Goal: Feedback & Contribution: Contribute content

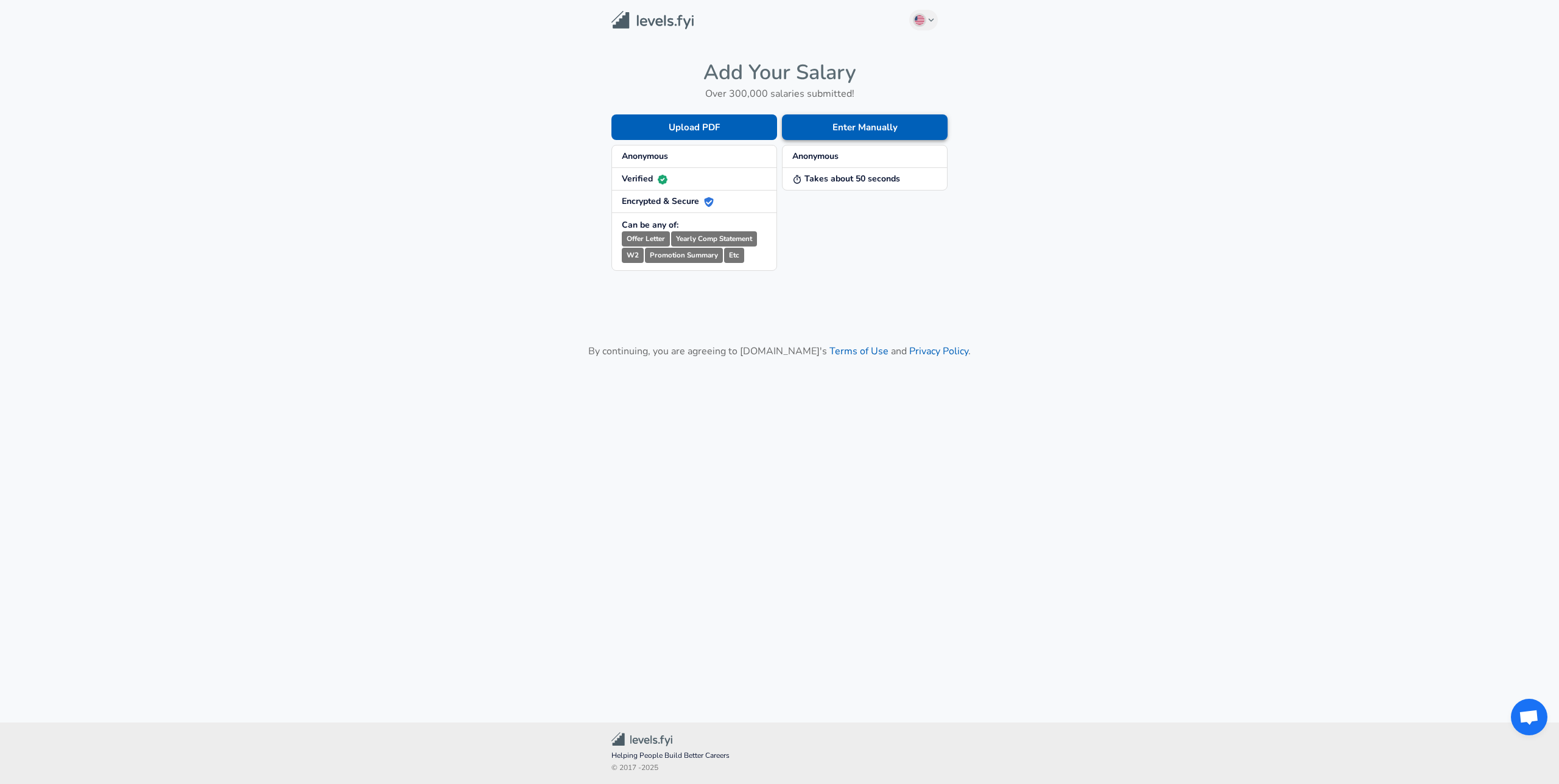
click at [900, 126] on button "Enter Manually" at bounding box center [865, 127] width 166 height 25
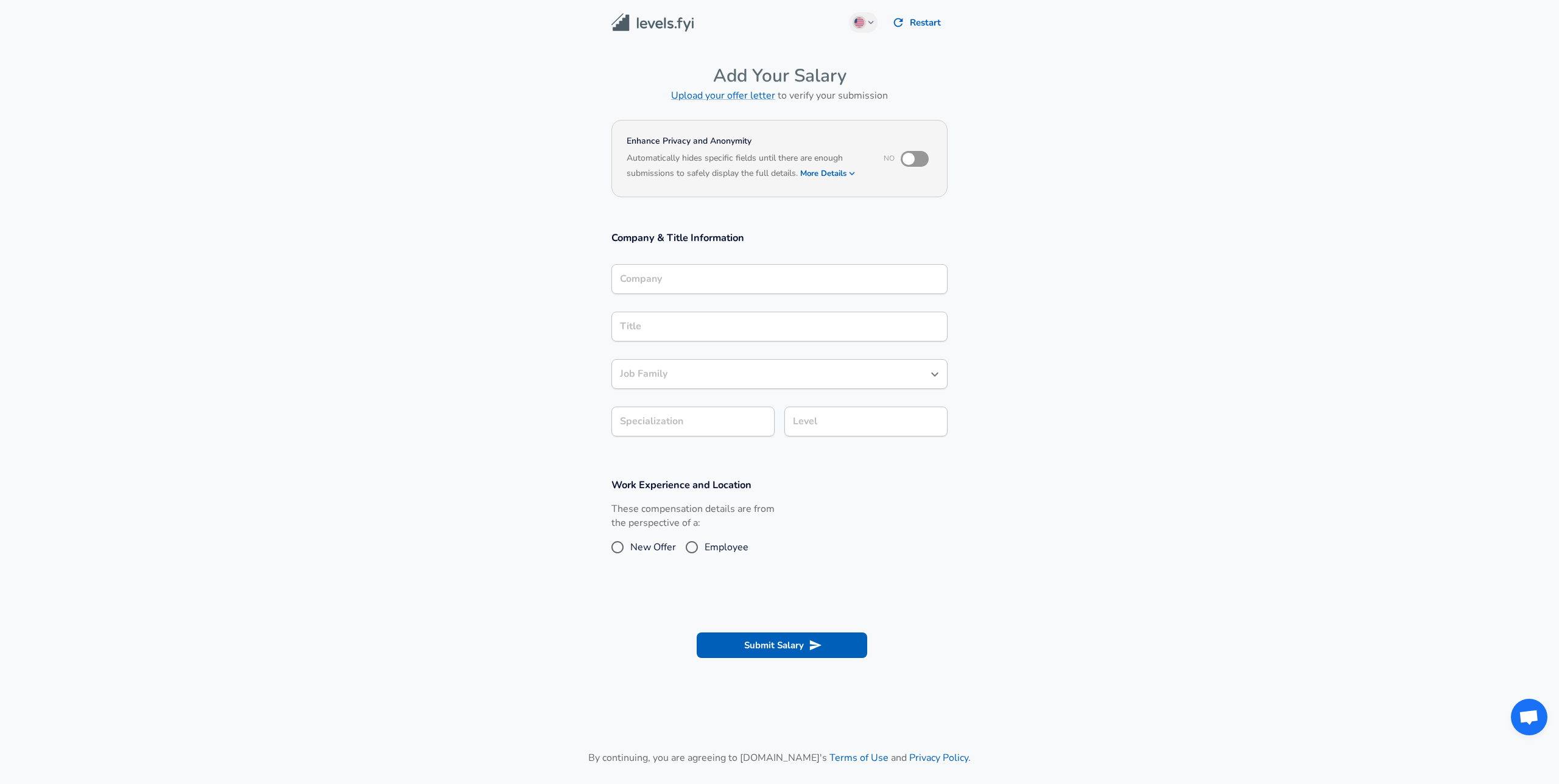
scroll to position [12, 0]
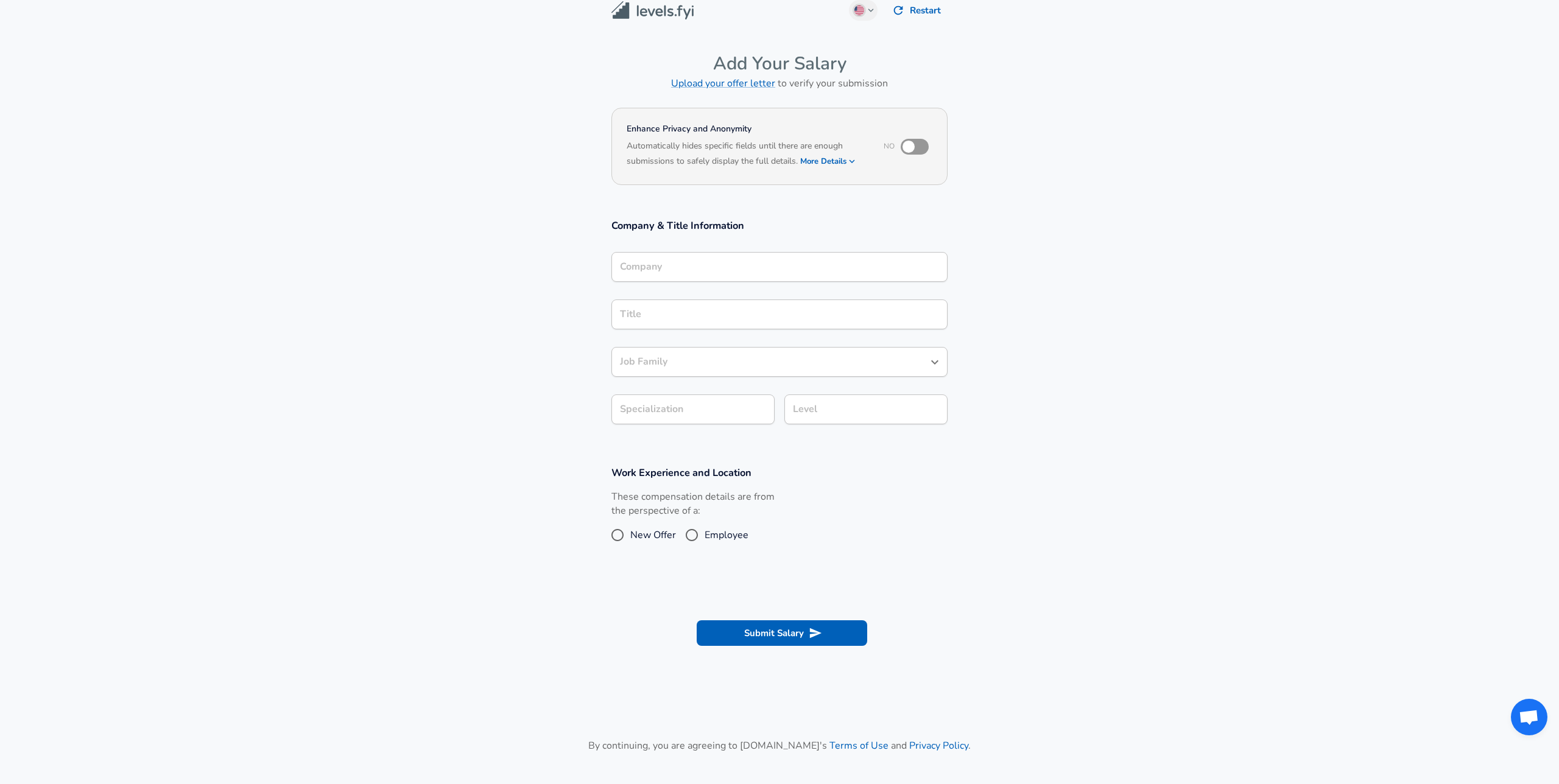
click at [811, 277] on input "Company" at bounding box center [779, 267] width 325 height 19
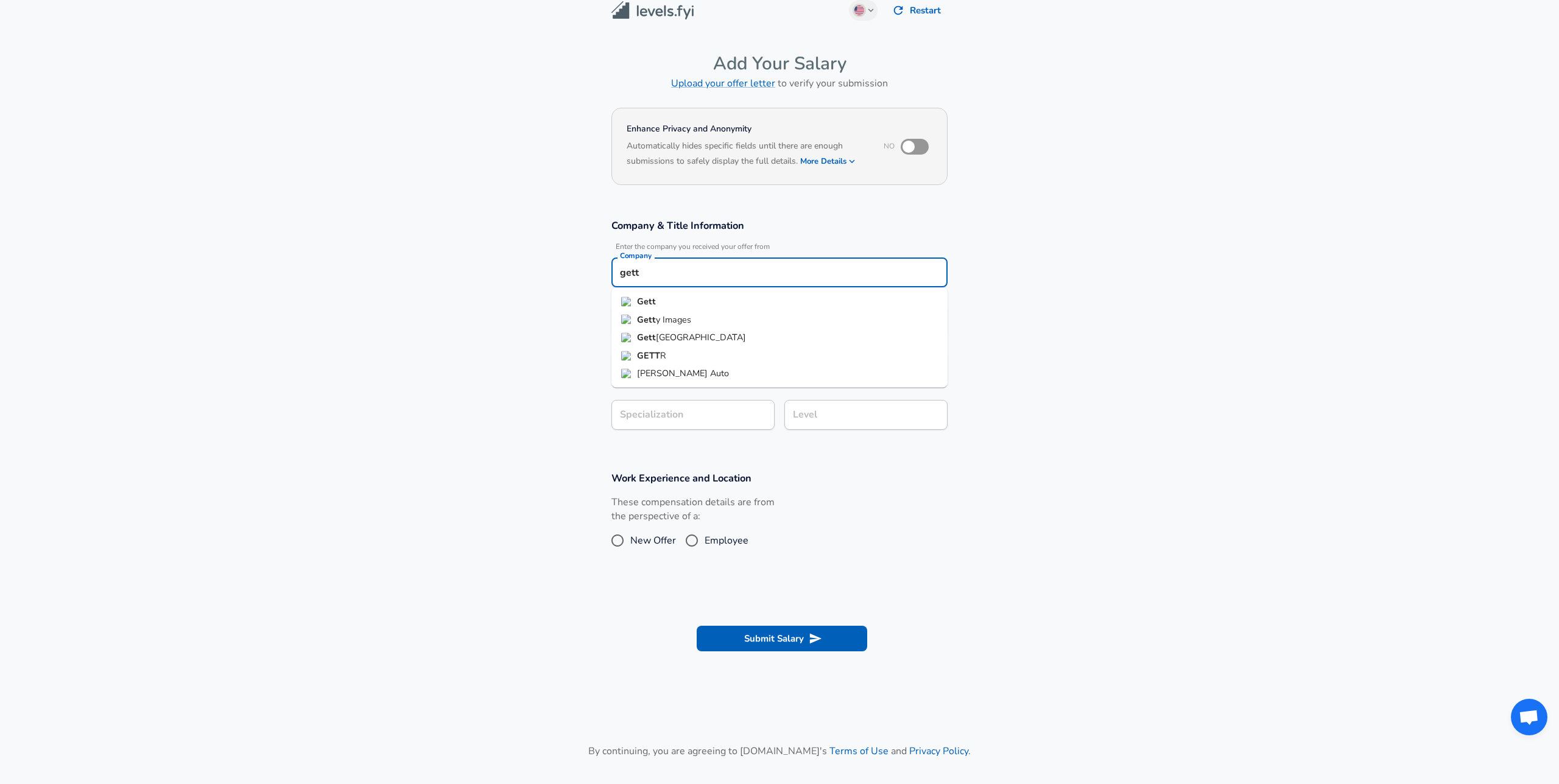
click at [803, 301] on li "Gett" at bounding box center [779, 302] width 336 height 18
type input "Gett"
click at [917, 142] on input "checkbox" at bounding box center [908, 146] width 70 height 23
checkbox input "true"
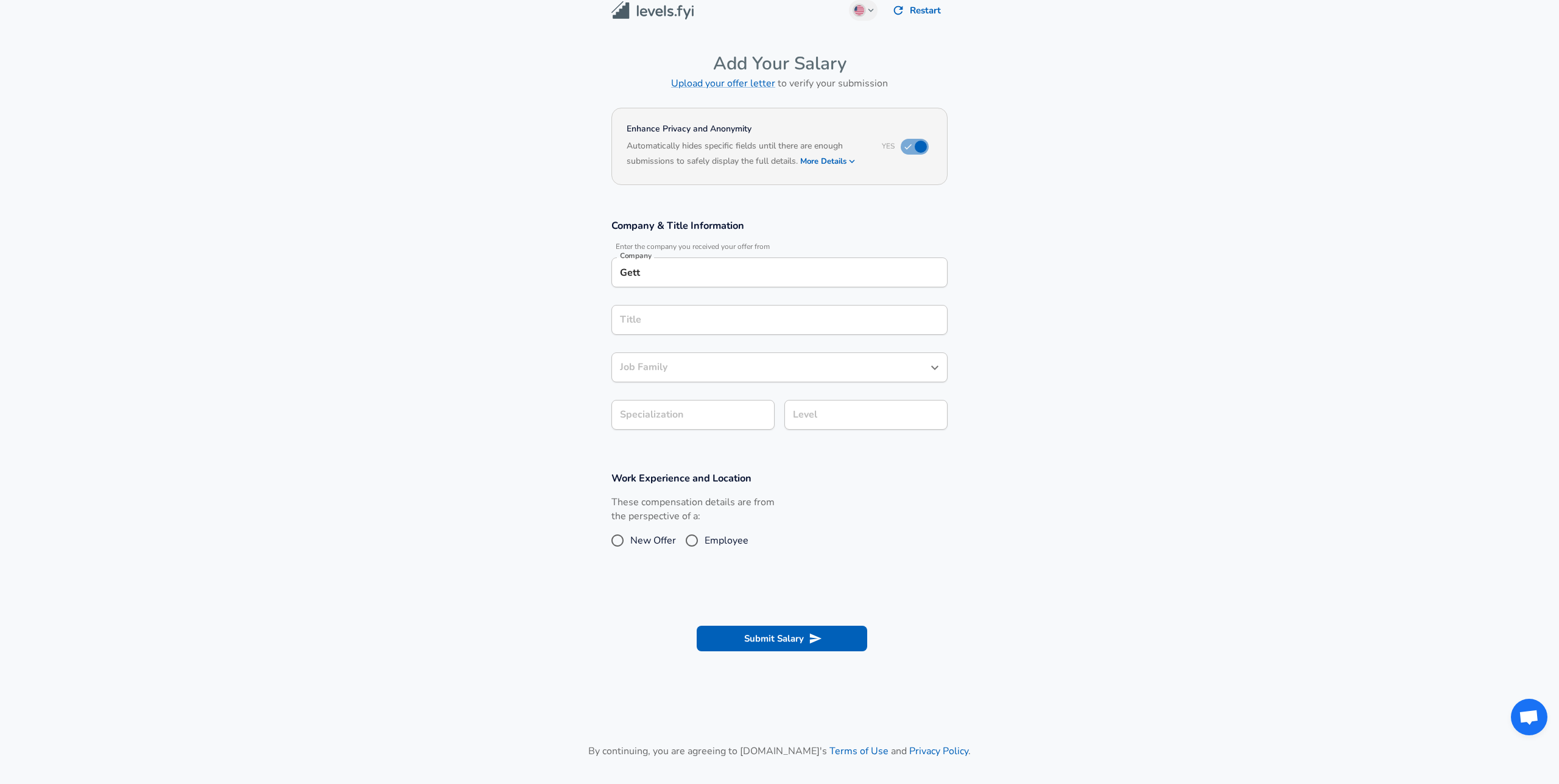
click at [838, 161] on button "More Details" at bounding box center [828, 161] width 56 height 17
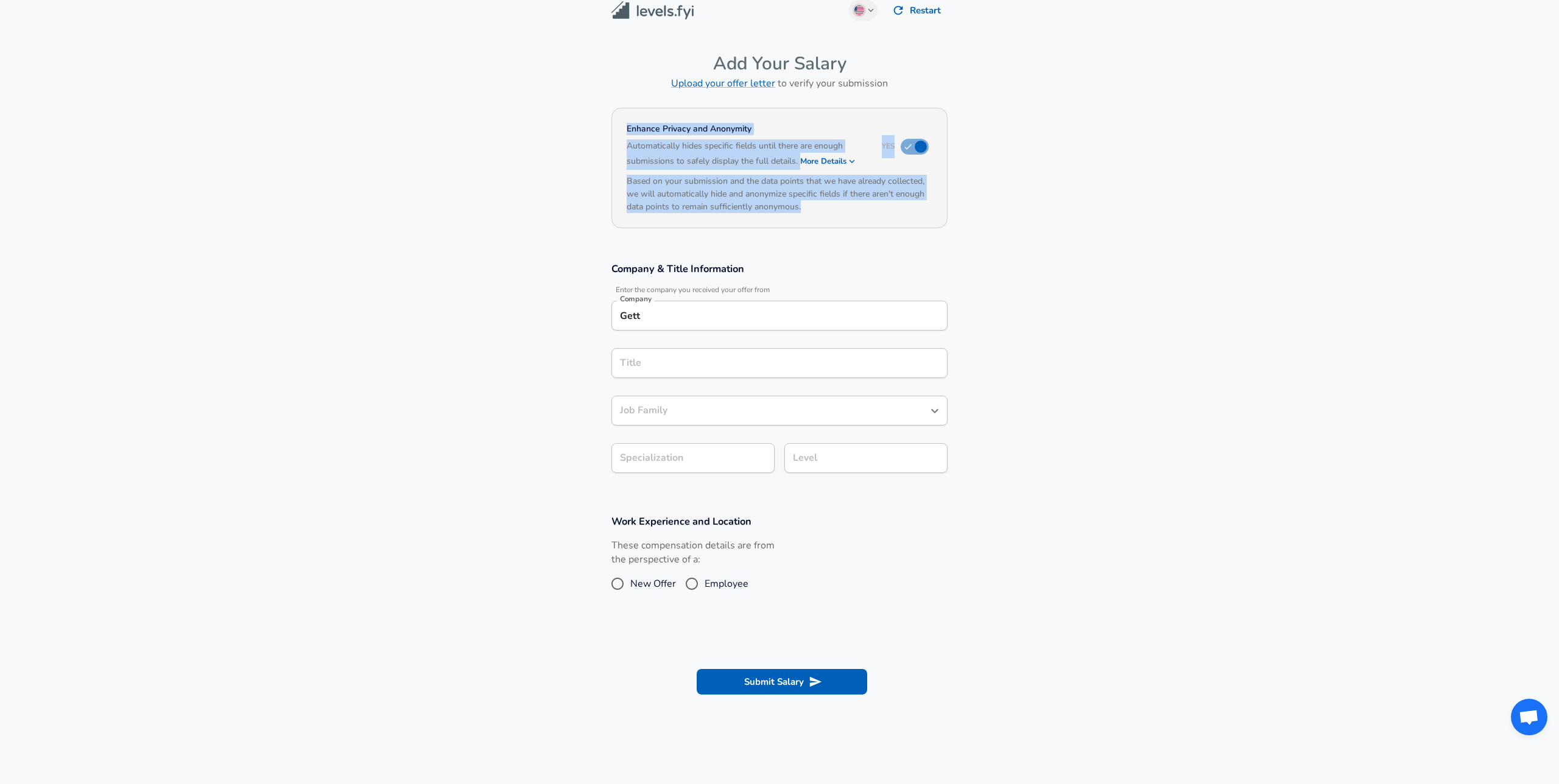
drag, startPoint x: 820, startPoint y: 208, endPoint x: 621, endPoint y: 130, distance: 213.7
click at [621, 130] on div "Enhance Privacy and Anonymity Yes Automatically hides specific fields until the…" at bounding box center [779, 168] width 336 height 121
click at [1025, 288] on section "Company & Title Information Enter the company you received your offer from Comp…" at bounding box center [780, 375] width 1559 height 253
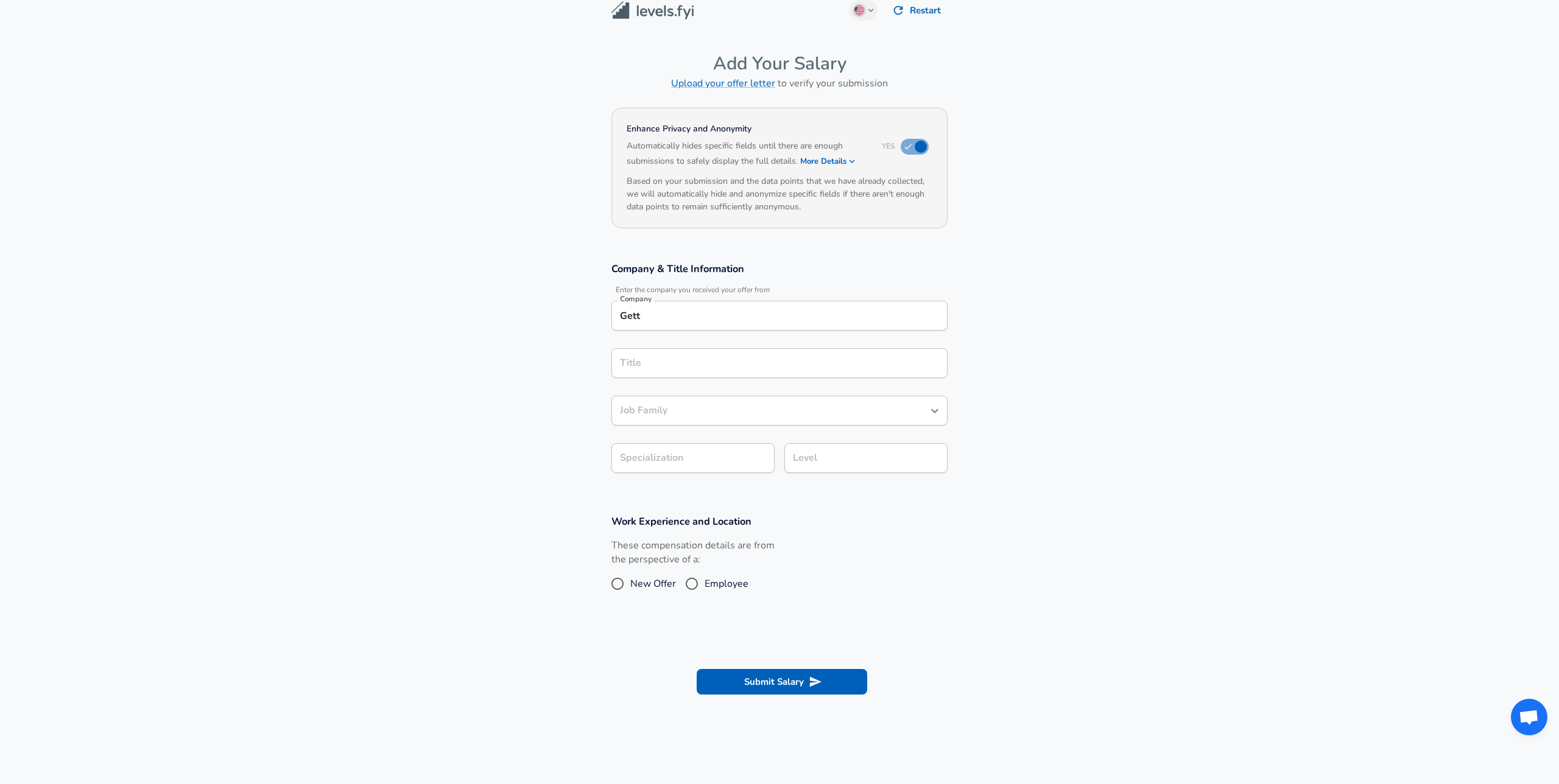
click at [836, 364] on input "Title" at bounding box center [779, 364] width 325 height 19
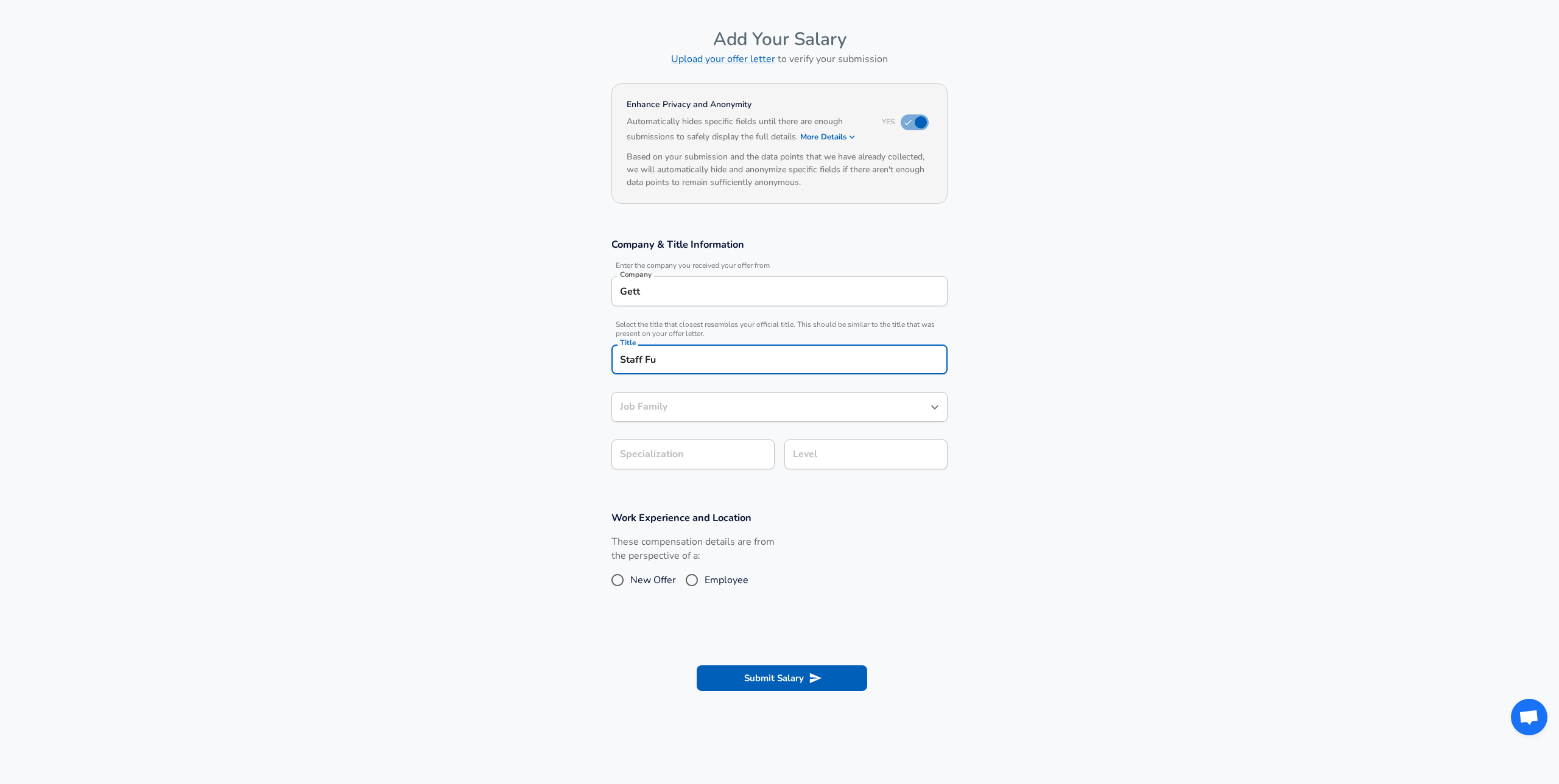
paste input "ll-Stack Software Engineer"
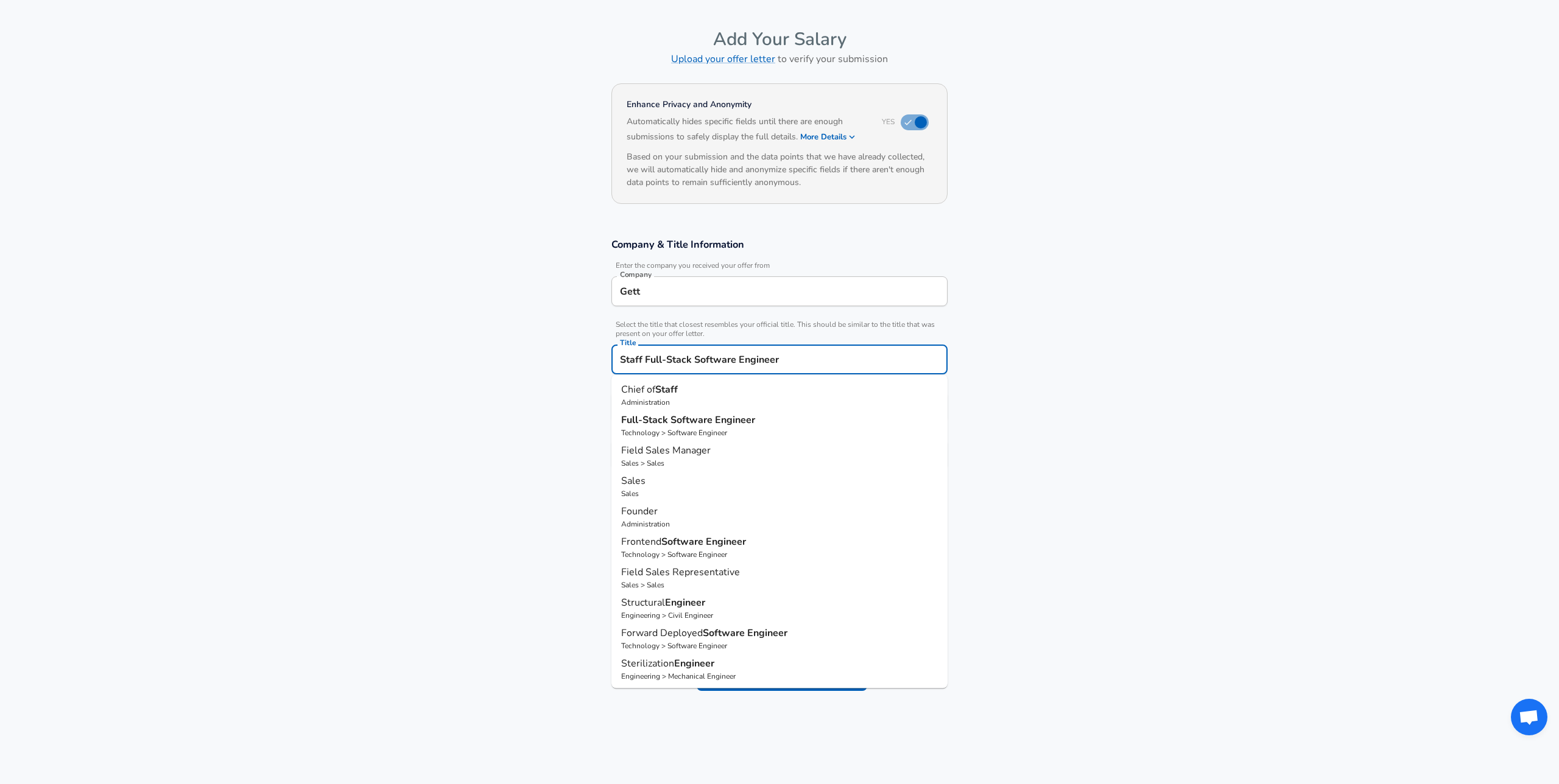
scroll to position [0, 0]
drag, startPoint x: 692, startPoint y: 364, endPoint x: 645, endPoint y: 363, distance: 47.0
click at [645, 363] on input "Staff Full-Stack Software Engineer" at bounding box center [779, 360] width 325 height 19
type input "Staff Software Engineer"
click at [519, 386] on section "Company & Title Information Enter the company you received your offer from Comp…" at bounding box center [780, 360] width 1559 height 273
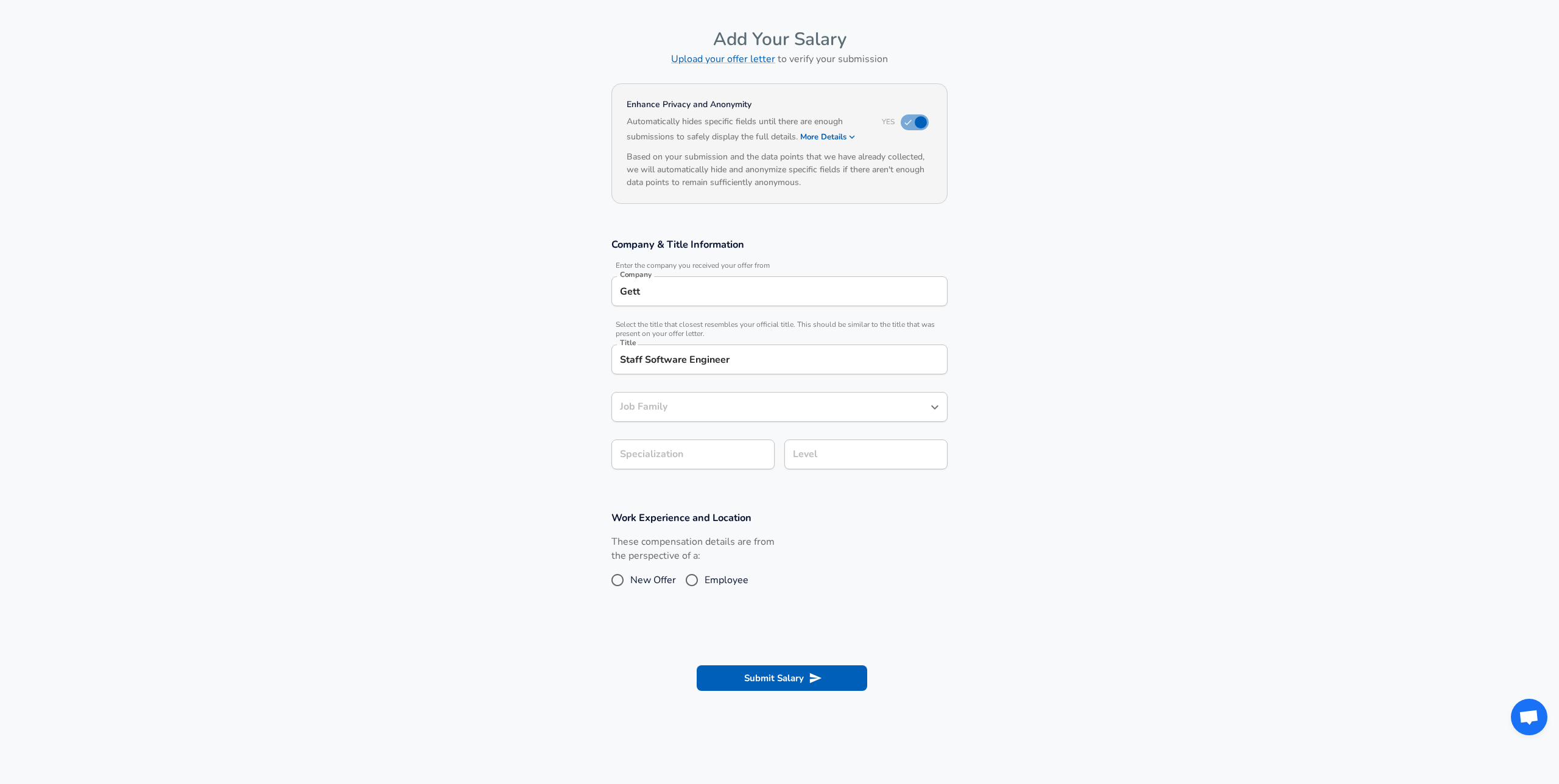
click at [670, 413] on div "Job Family" at bounding box center [779, 407] width 336 height 30
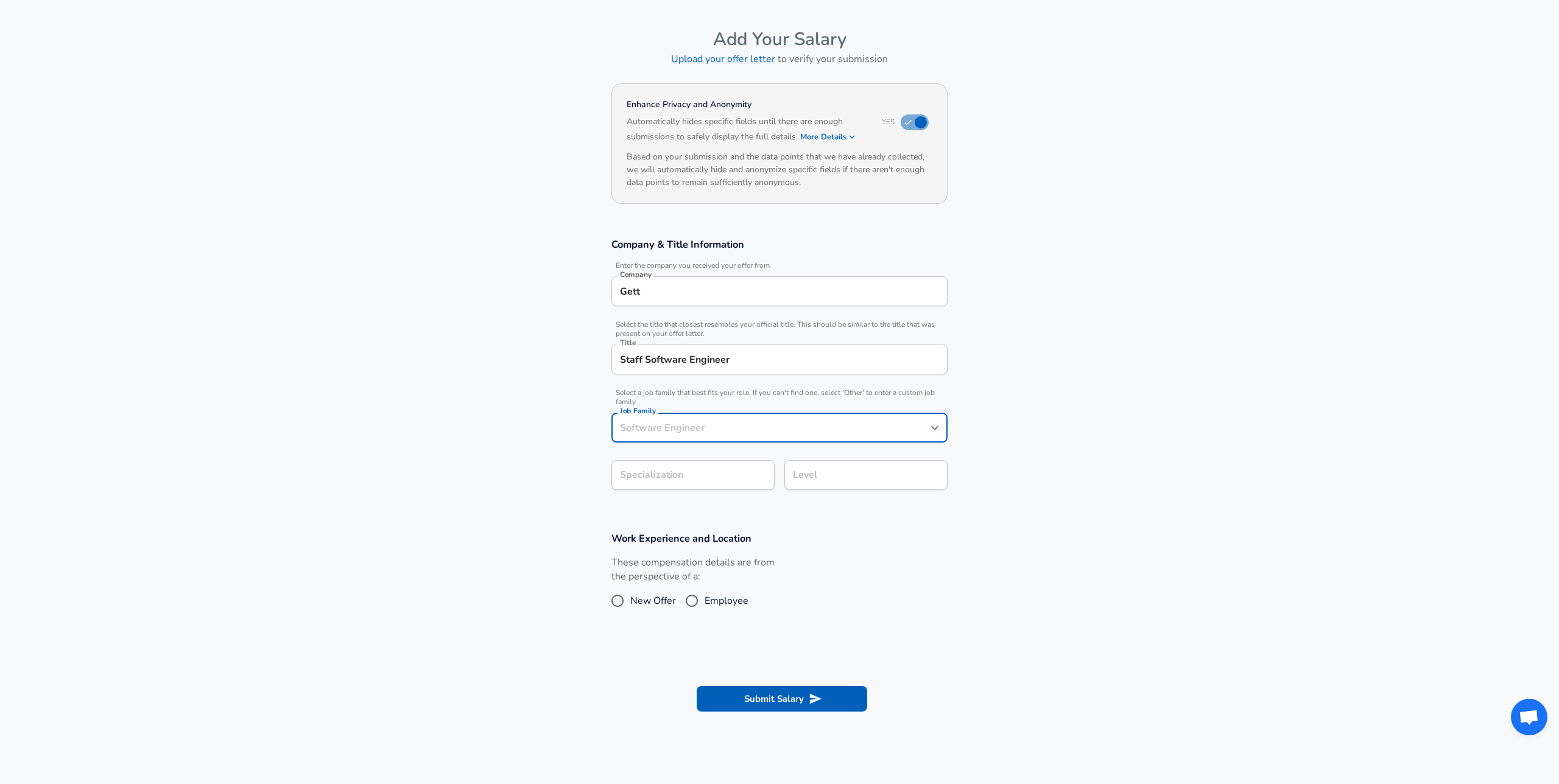
scroll to position [61, 0]
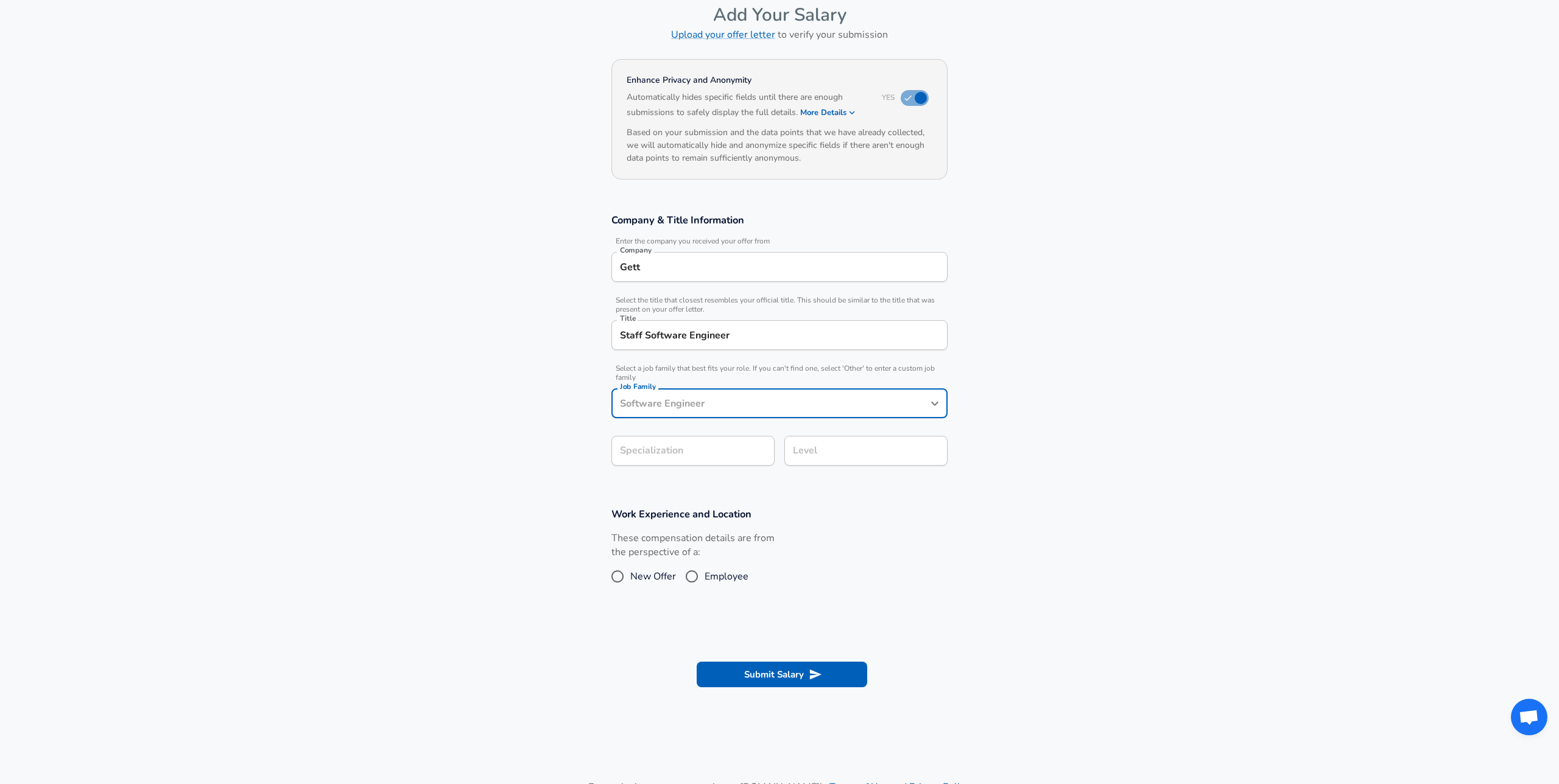
click at [707, 401] on input "Job Family" at bounding box center [770, 403] width 307 height 19
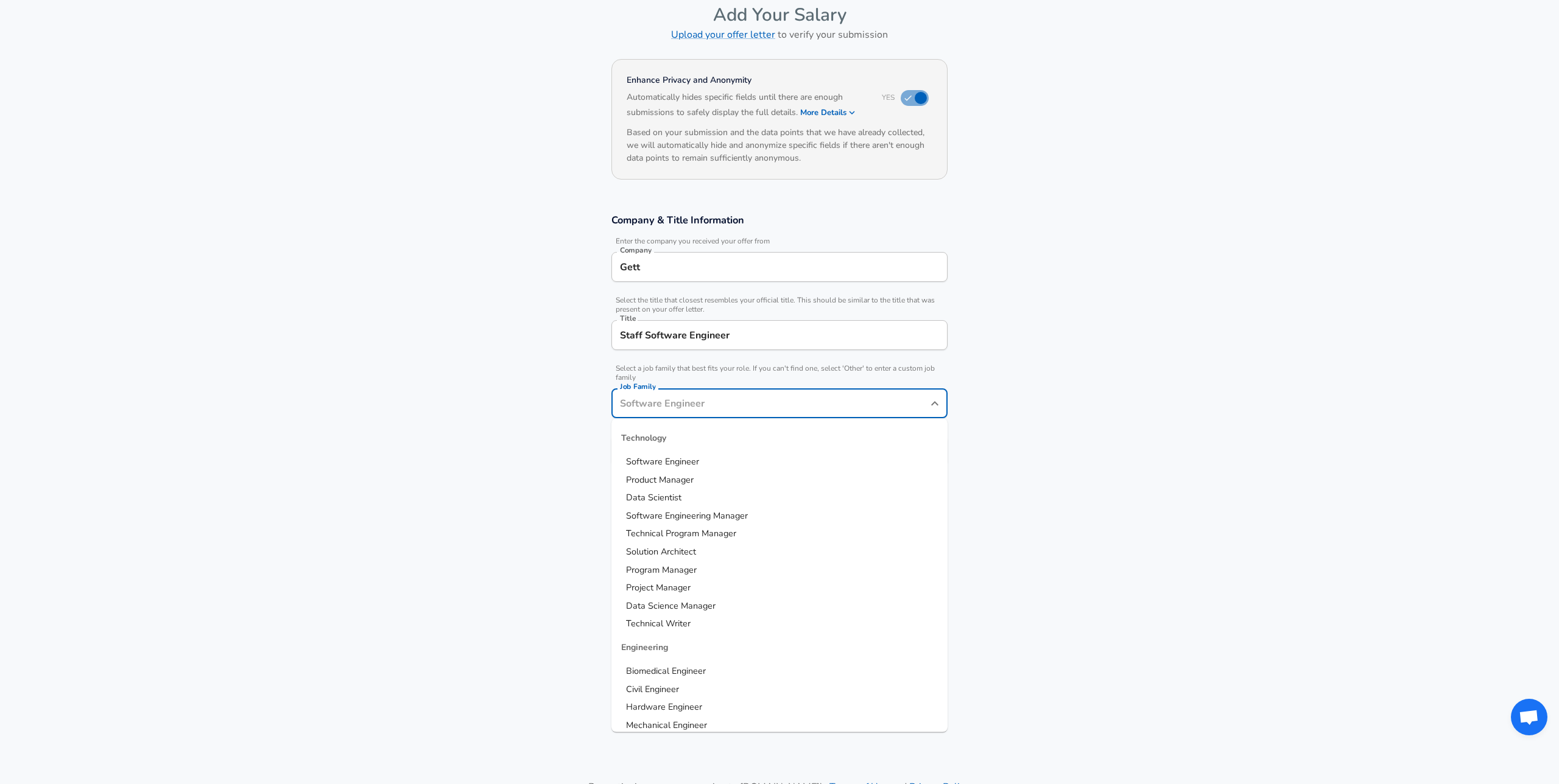
click at [707, 401] on input "Job Family" at bounding box center [770, 403] width 307 height 19
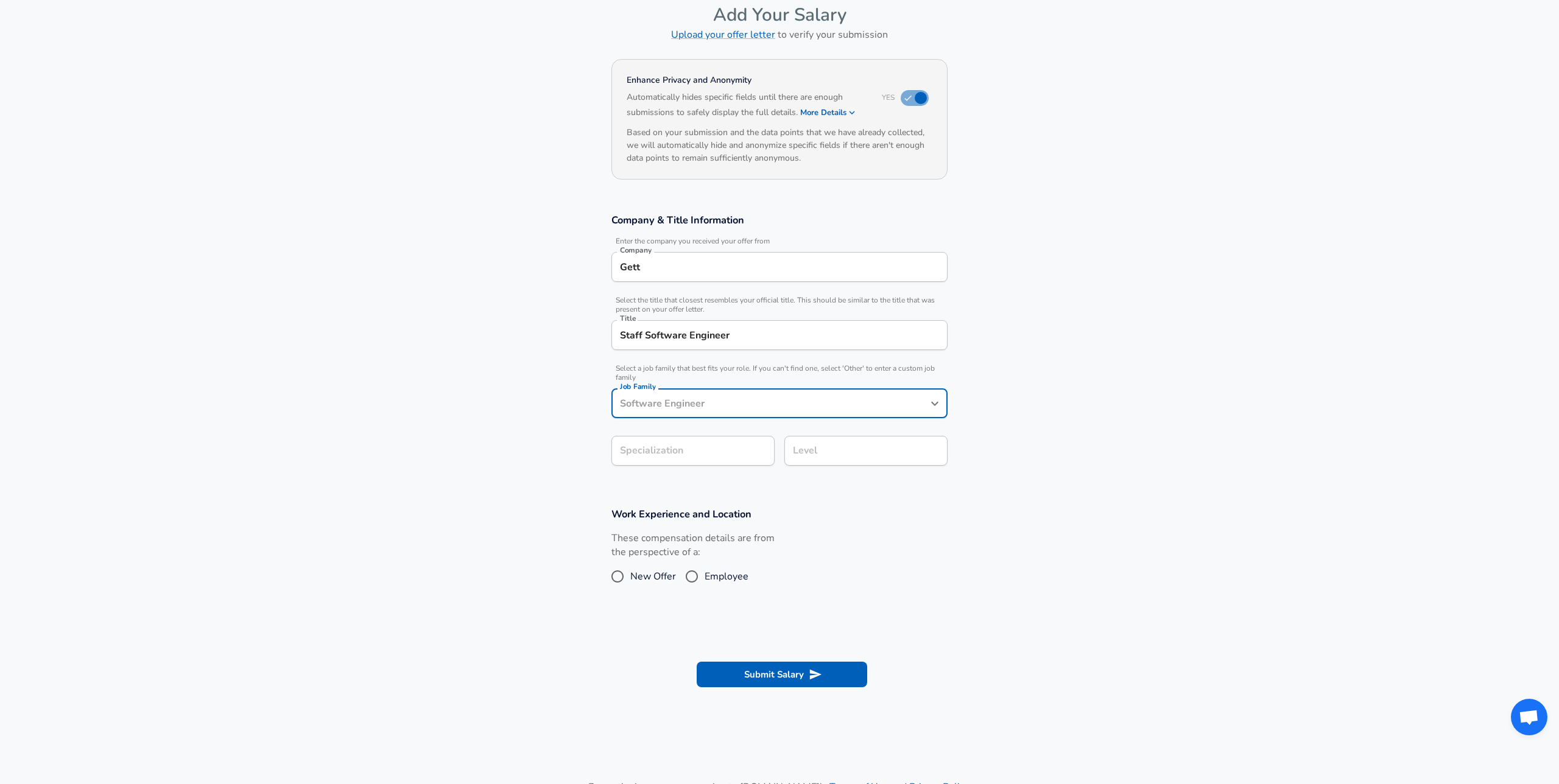
click at [730, 311] on div "Title Staff Software Engineer Title" at bounding box center [779, 334] width 336 height 47
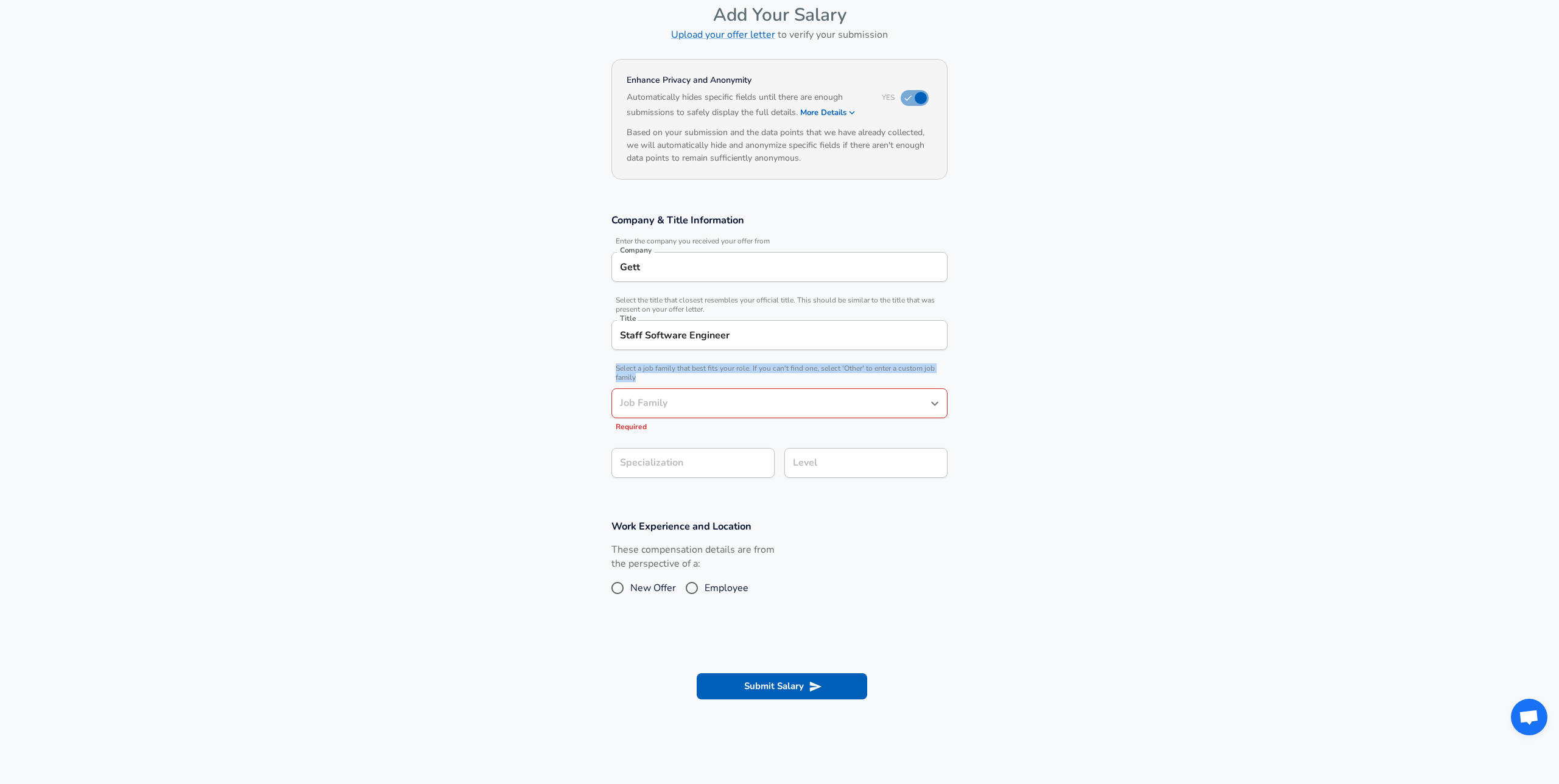
drag, startPoint x: 658, startPoint y: 375, endPoint x: 609, endPoint y: 369, distance: 49.4
click at [609, 368] on div "Company & Title Information Enter the company you received your offer from Comp…" at bounding box center [780, 350] width 365 height 273
click at [600, 347] on div at bounding box center [600, 347] width 0 height 0
click at [590, 350] on section "Company & Title Information Enter the company you received your offer from Comp…" at bounding box center [780, 352] width 1559 height 306
click at [686, 403] on input "Job Family" at bounding box center [770, 403] width 307 height 19
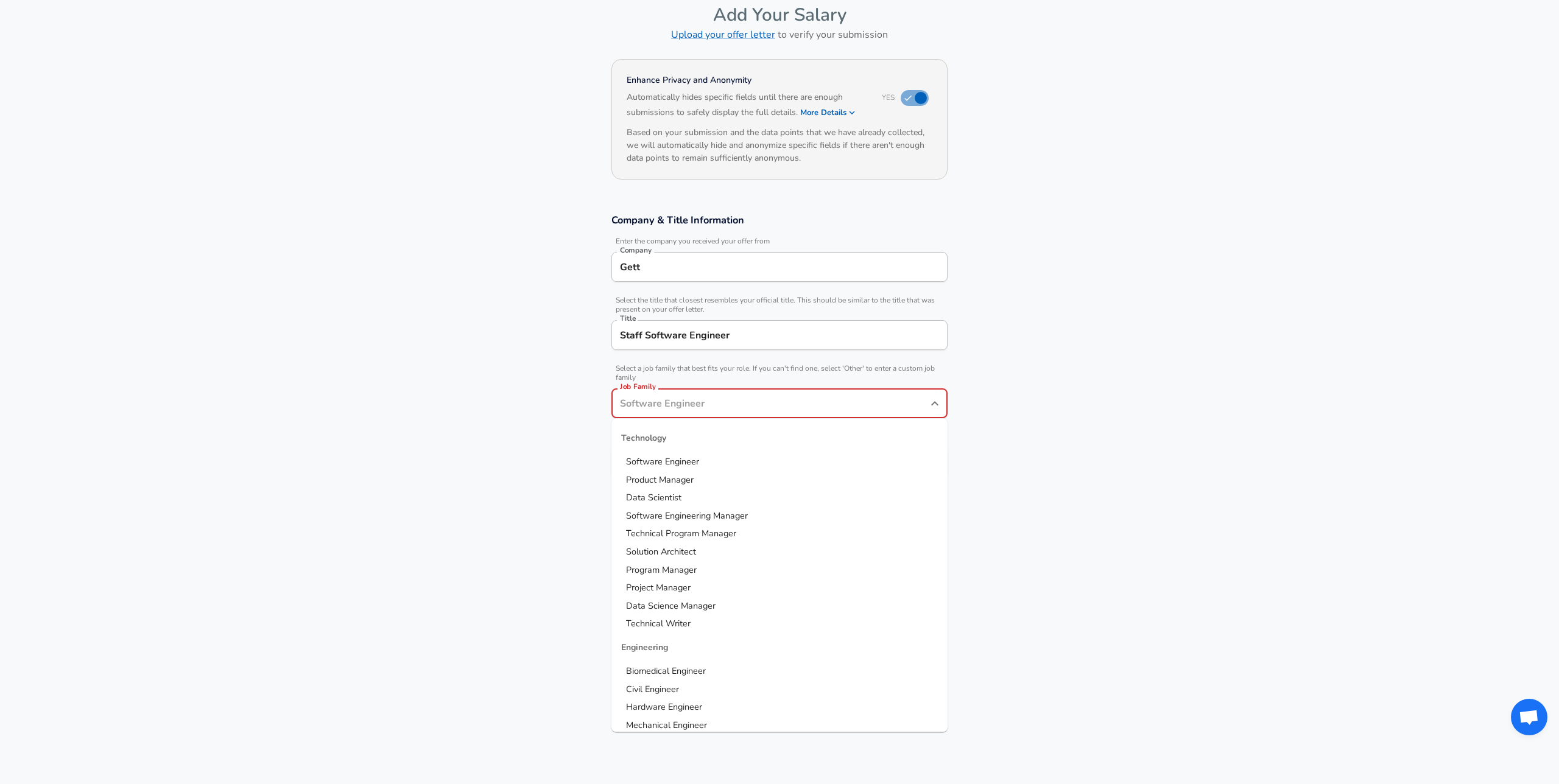
click at [685, 469] on li "Software Engineer" at bounding box center [779, 462] width 336 height 18
type input "Software Engineer"
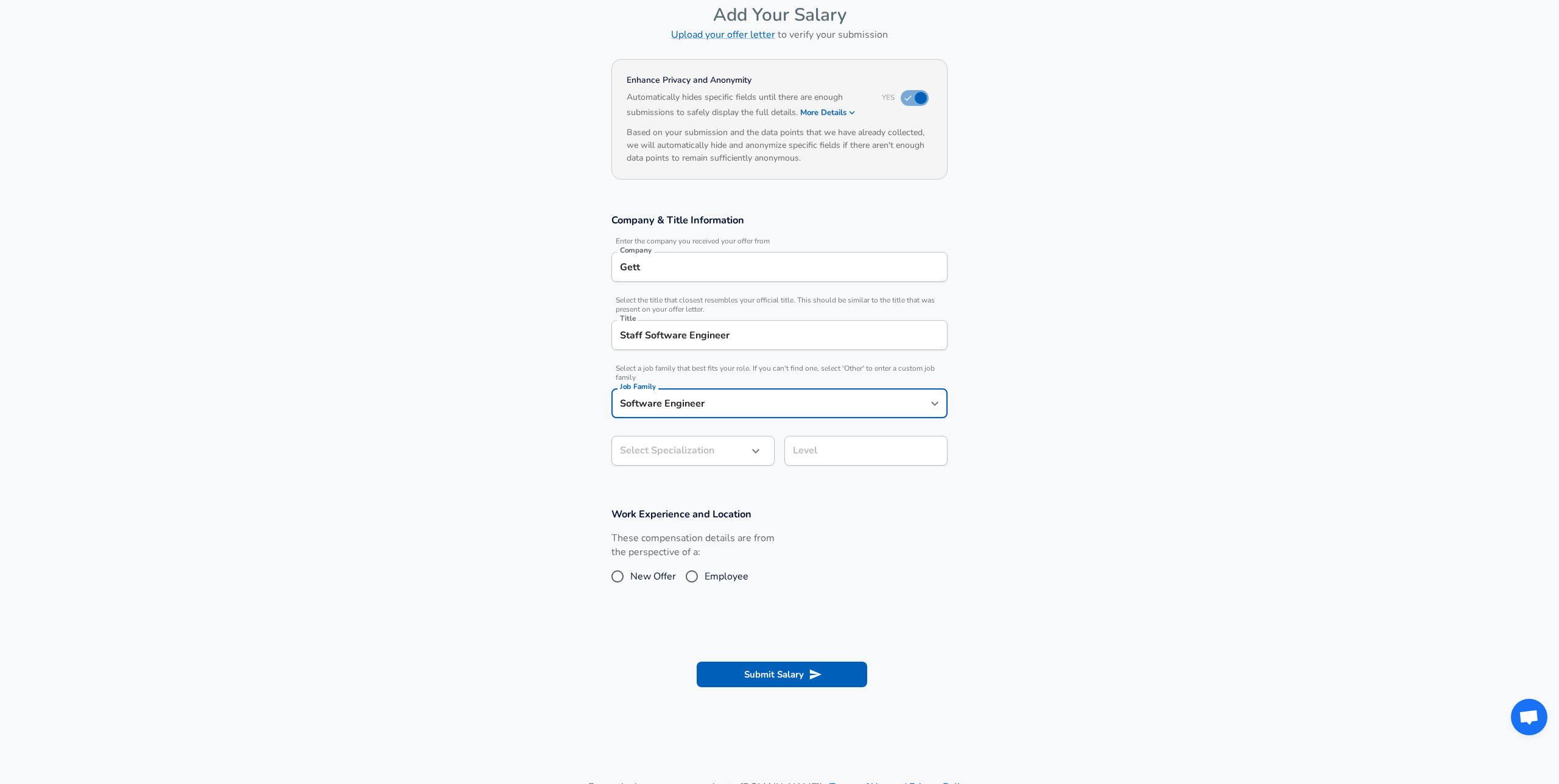
click at [527, 409] on section "Company & Title Information Enter the company you received your offer from Comp…" at bounding box center [780, 346] width 1559 height 294
click at [673, 458] on body "We value your privacy We use cookies to enhance your browsing experience, serve…" at bounding box center [780, 331] width 1559 height 784
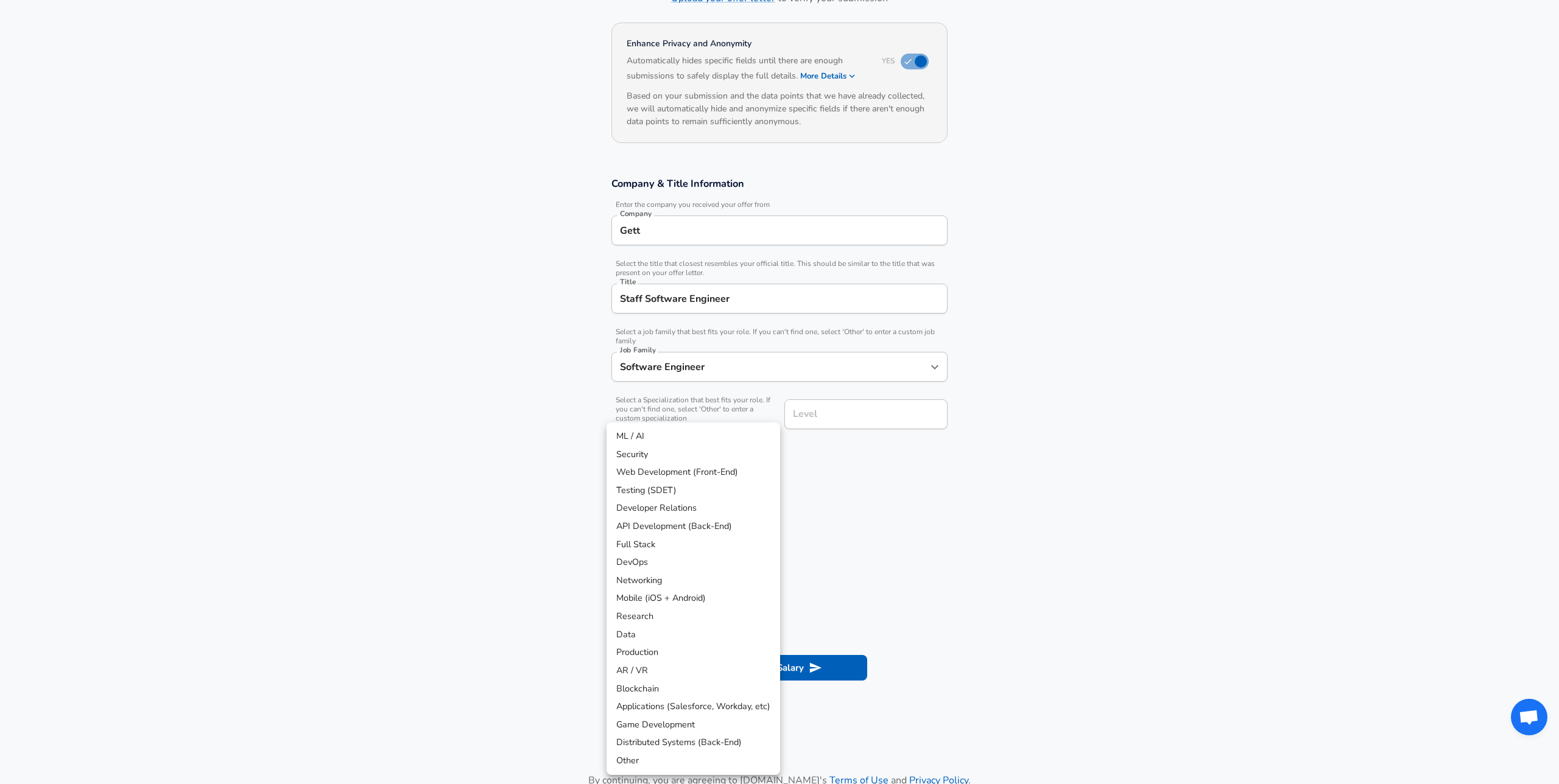
click at [715, 521] on li "API Development (Back-End)" at bounding box center [693, 526] width 174 height 18
type input "API Development (Back-End)"
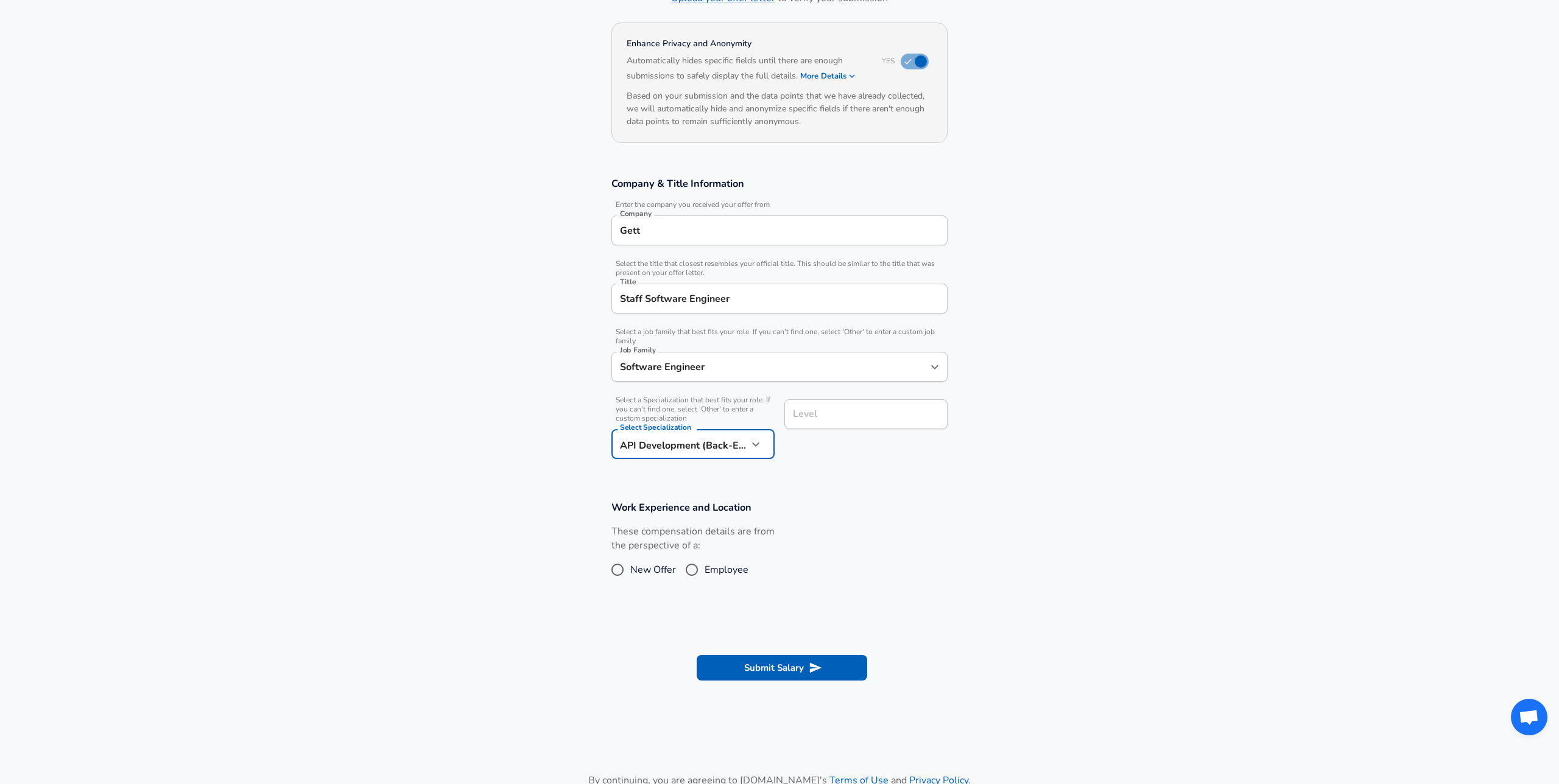
click at [912, 404] on div "Level" at bounding box center [866, 414] width 163 height 30
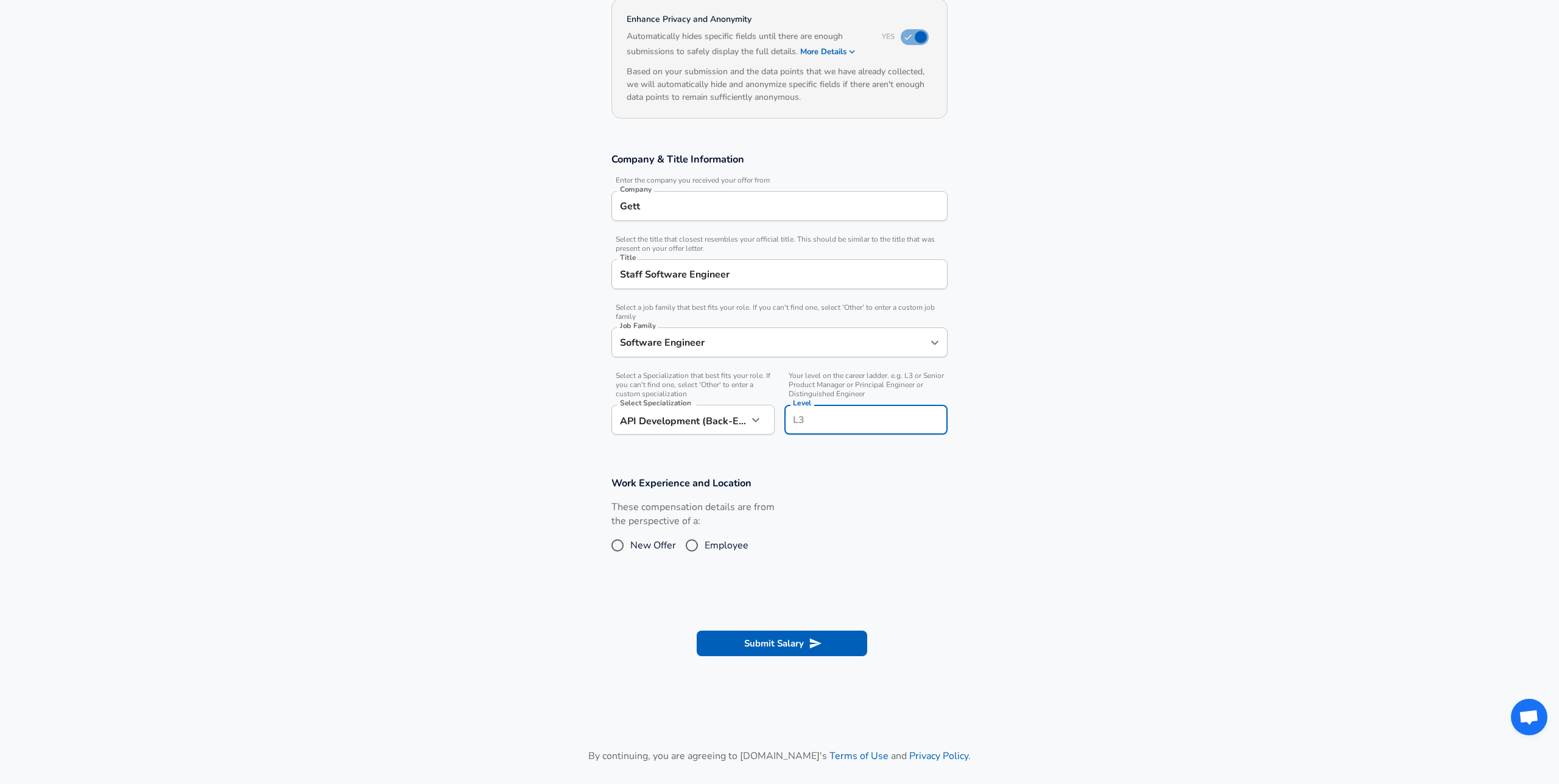
click at [913, 424] on input "Level" at bounding box center [866, 420] width 153 height 19
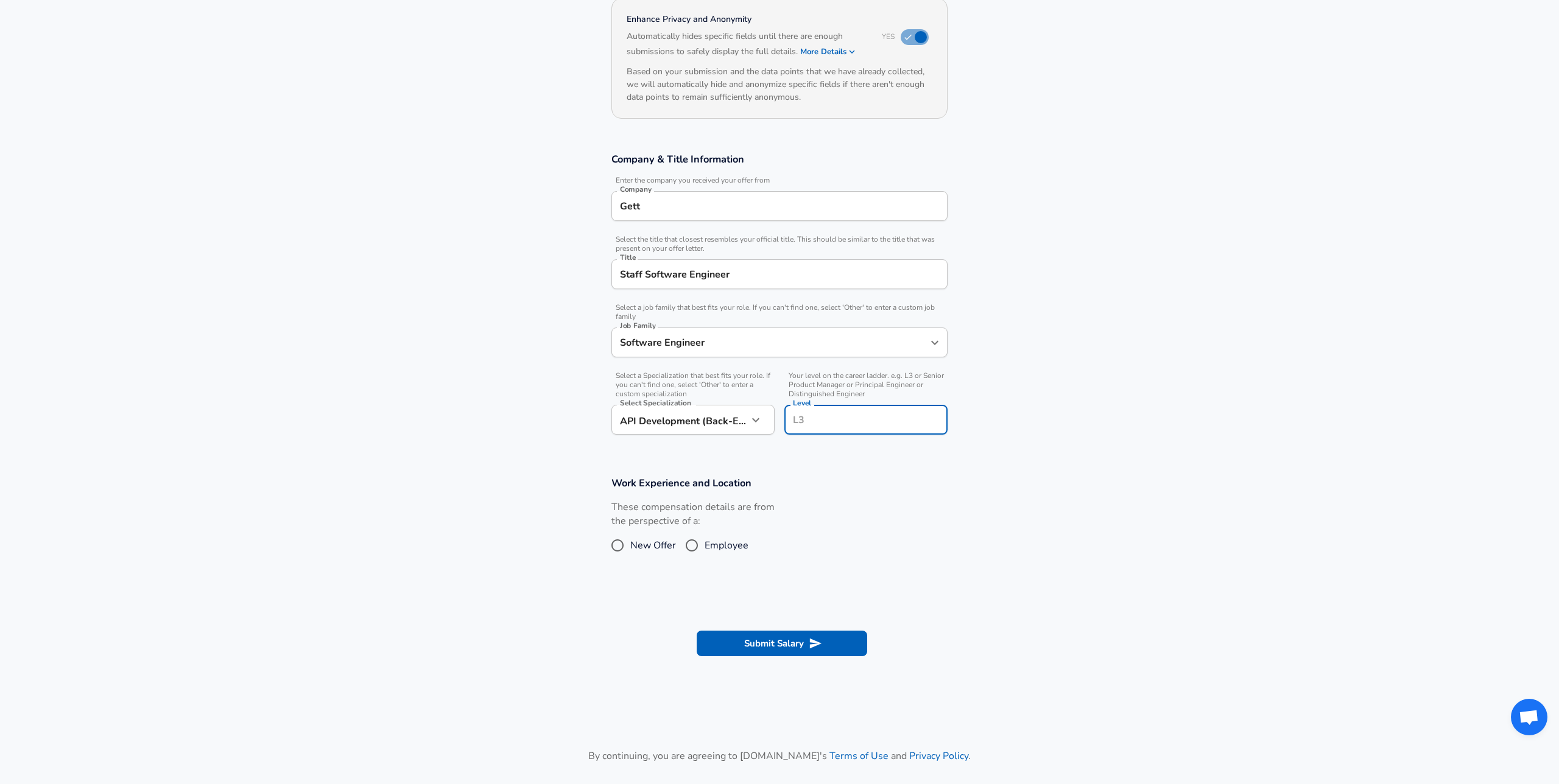
click at [913, 424] on input "Level" at bounding box center [866, 420] width 153 height 19
click at [892, 487] on section "Work Experience and Location These compensation details are from the perspectiv…" at bounding box center [780, 523] width 1559 height 122
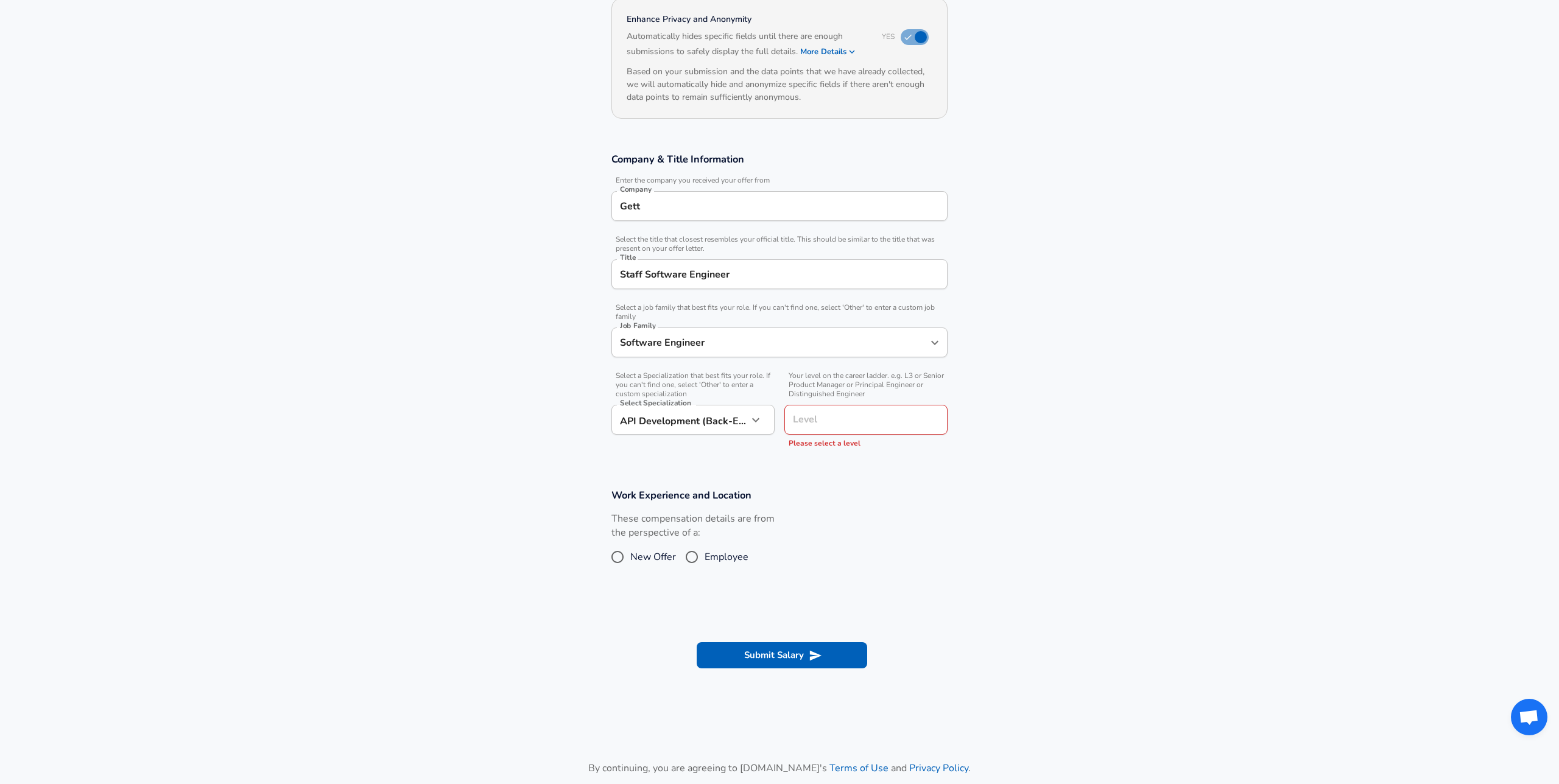
click at [887, 419] on input "Level" at bounding box center [866, 420] width 153 height 19
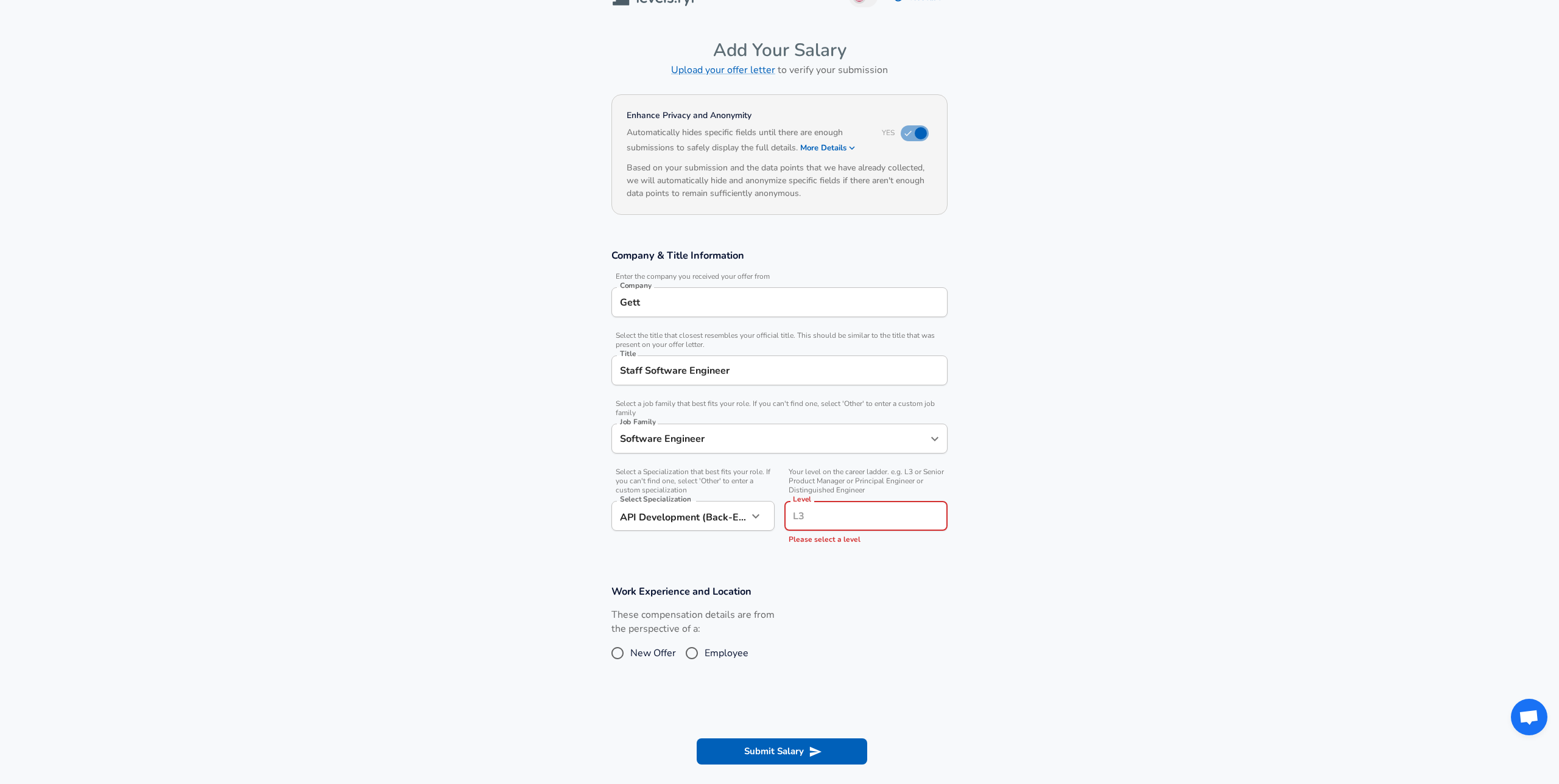
scroll to position [28, 0]
click at [716, 650] on span "Employee" at bounding box center [726, 650] width 43 height 14
click at [704, 650] on input "Employee" at bounding box center [692, 650] width 25 height 20
radio input "true"
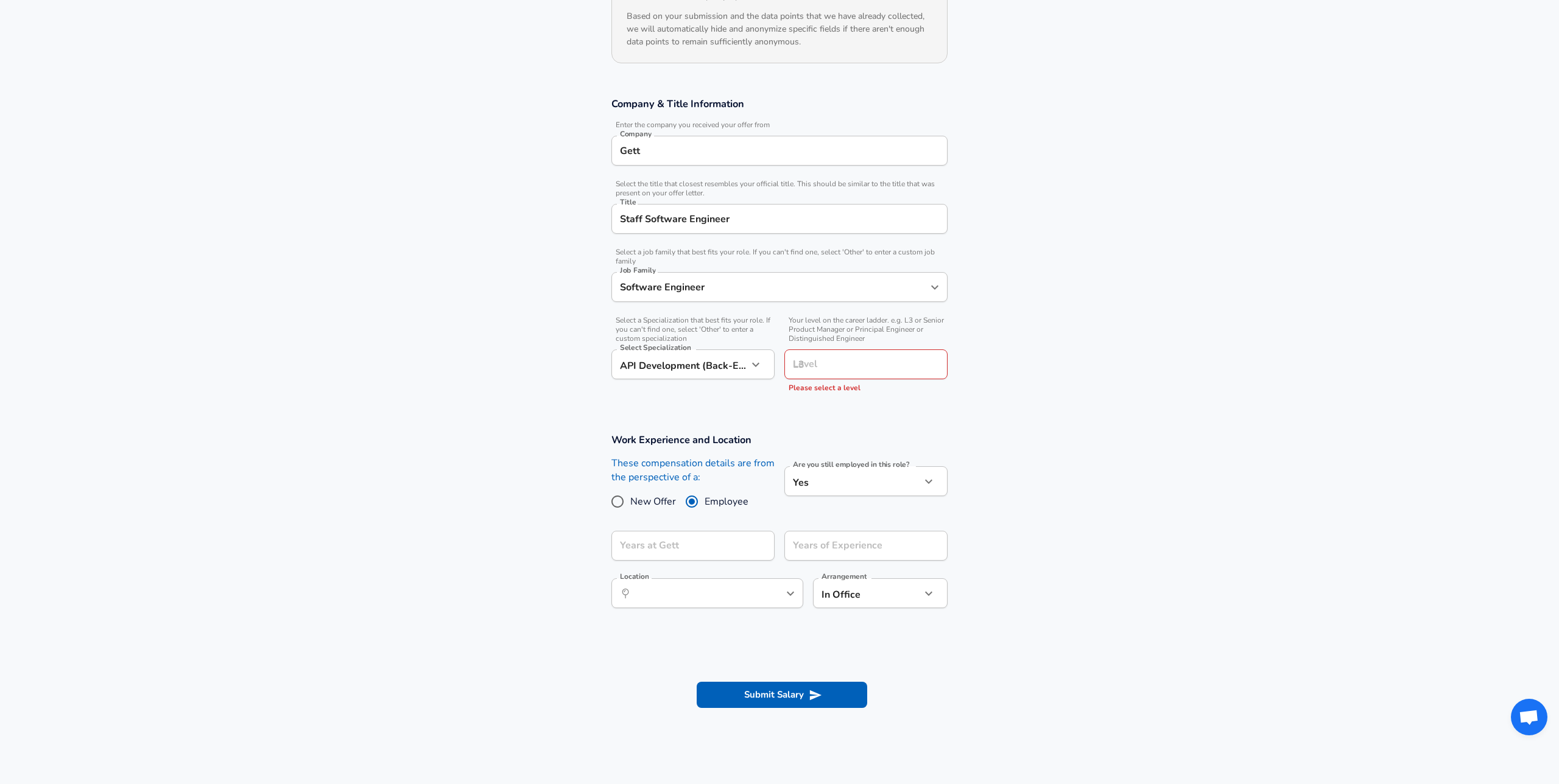
scroll to position [182, 0]
click at [890, 548] on input "Years of Experience" at bounding box center [852, 541] width 137 height 30
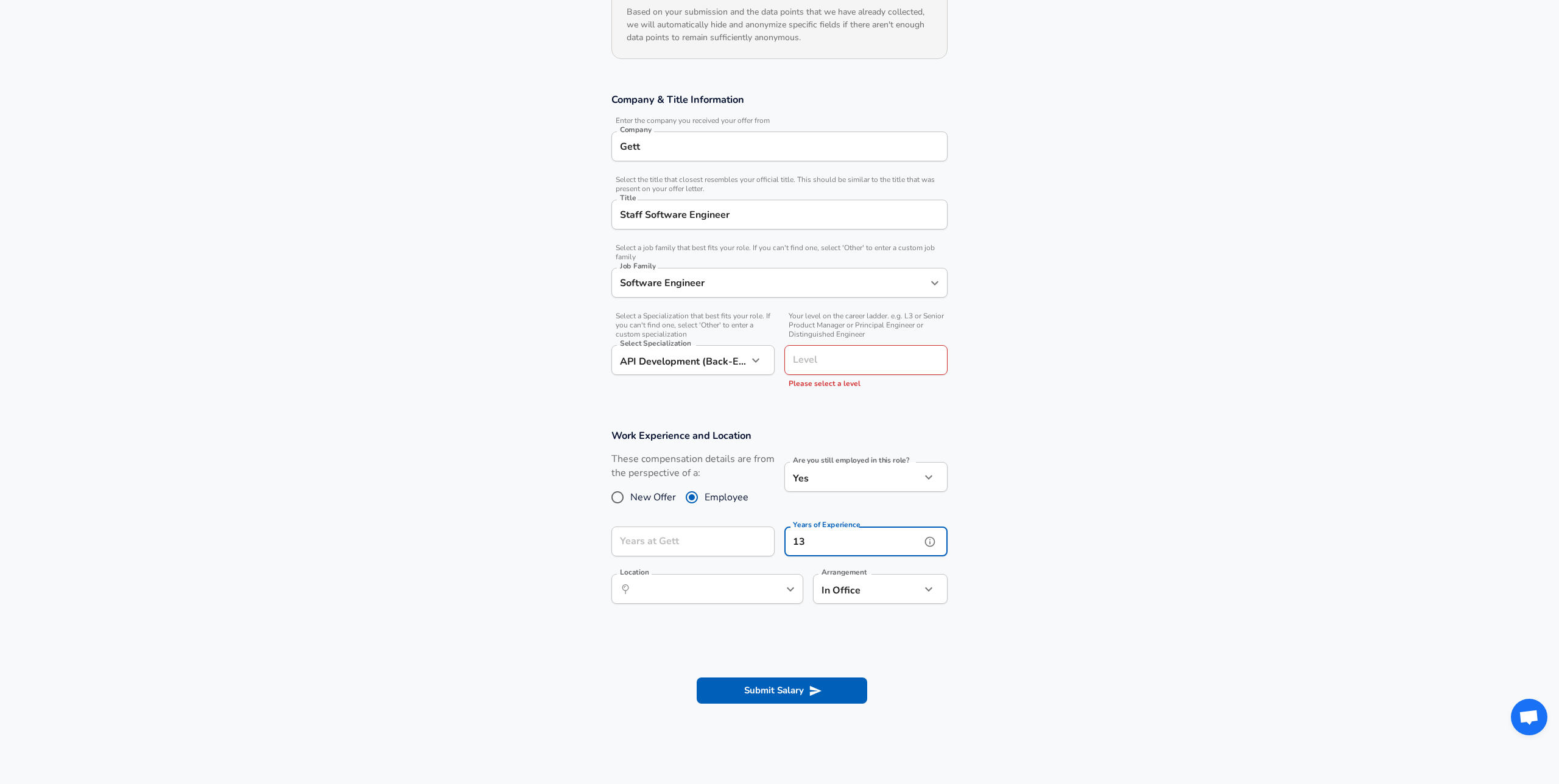
type input "13"
click at [990, 514] on section "Work Experience and Location These compensation details are from the perspectiv…" at bounding box center [780, 523] width 1559 height 217
click at [714, 545] on input "Years at Gett" at bounding box center [679, 541] width 137 height 30
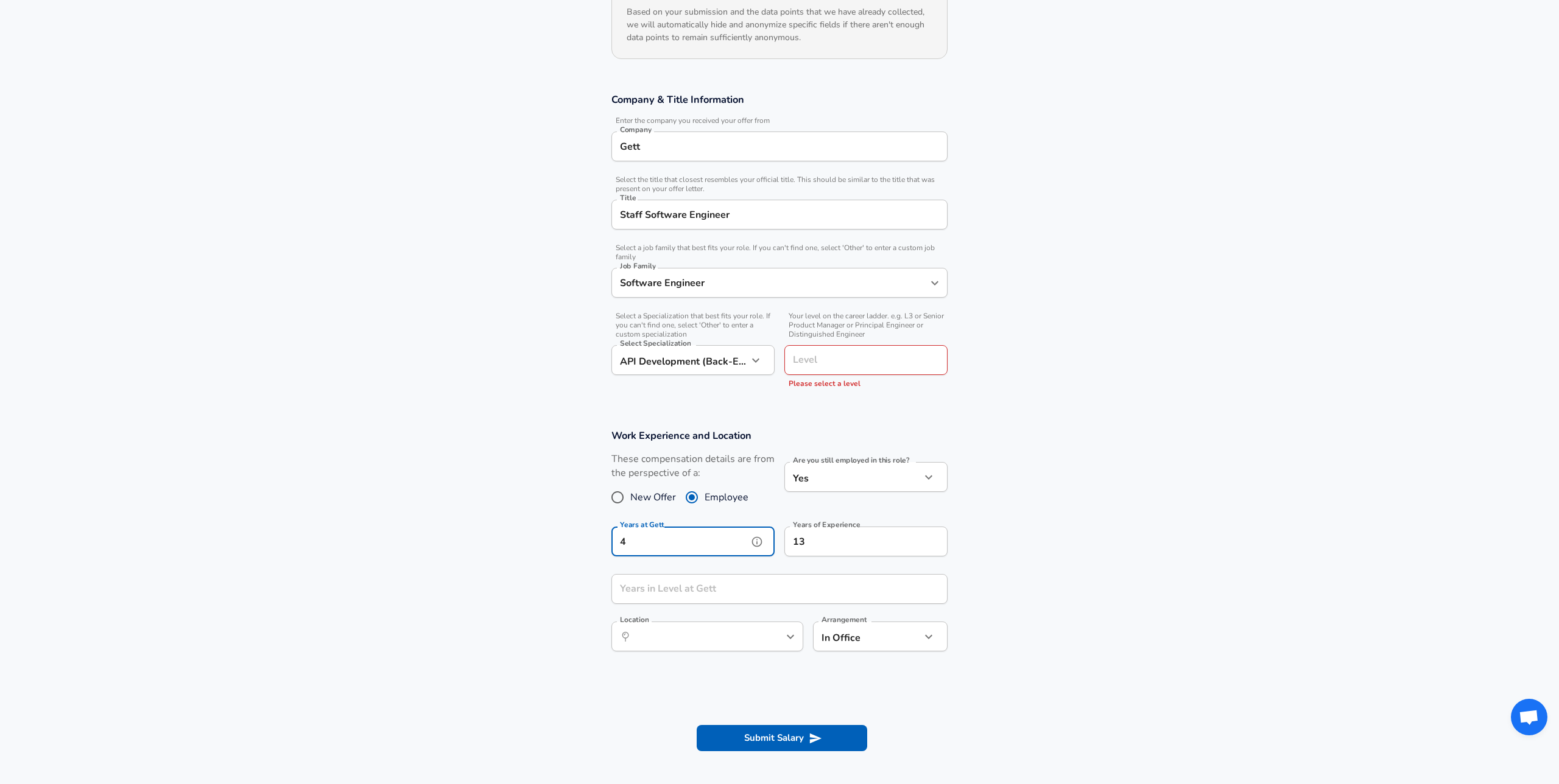
type input "4"
click at [1074, 470] on section "Work Experience and Location These compensation details are from the perspectiv…" at bounding box center [780, 547] width 1559 height 264
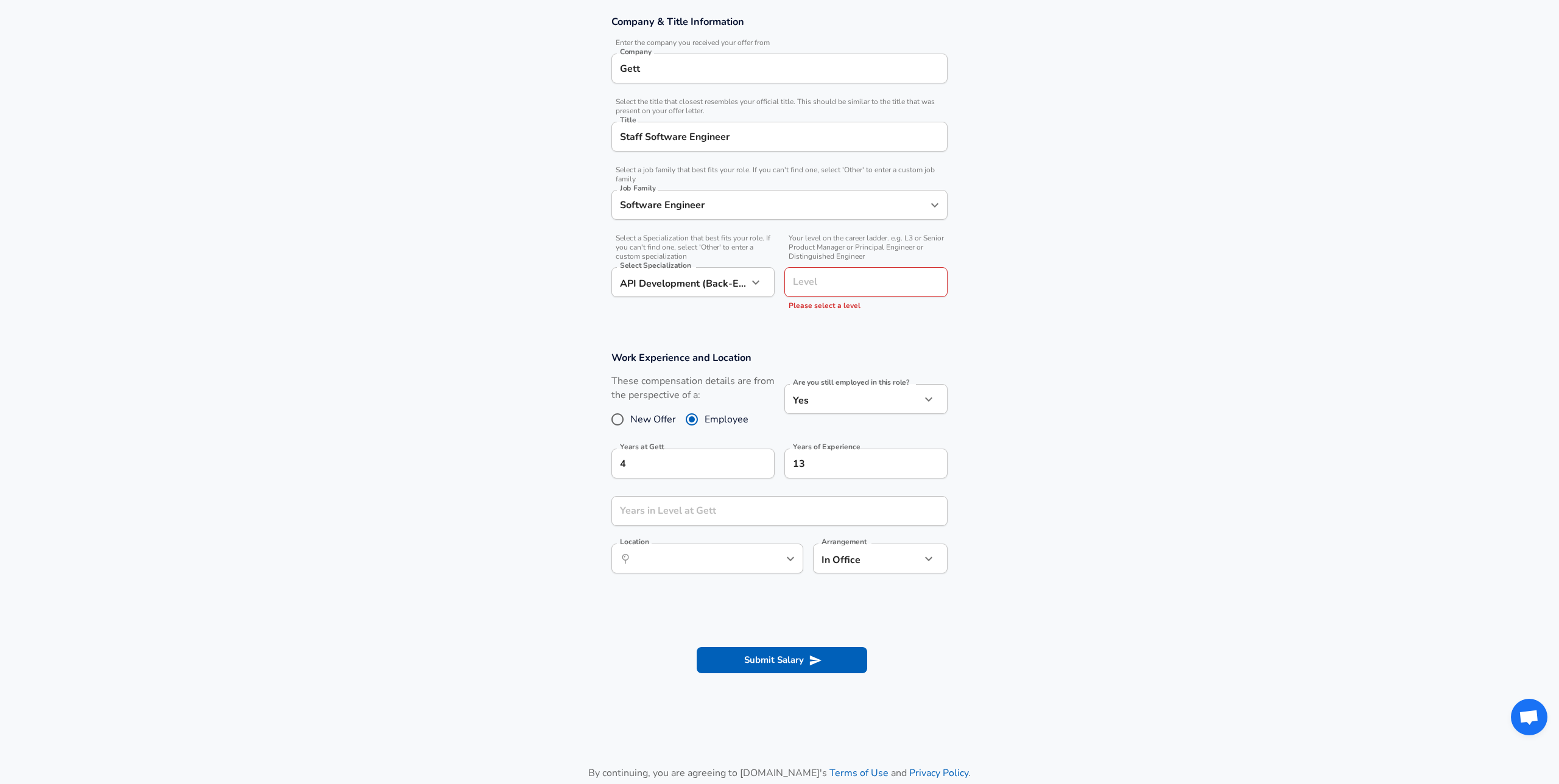
scroll to position [265, 0]
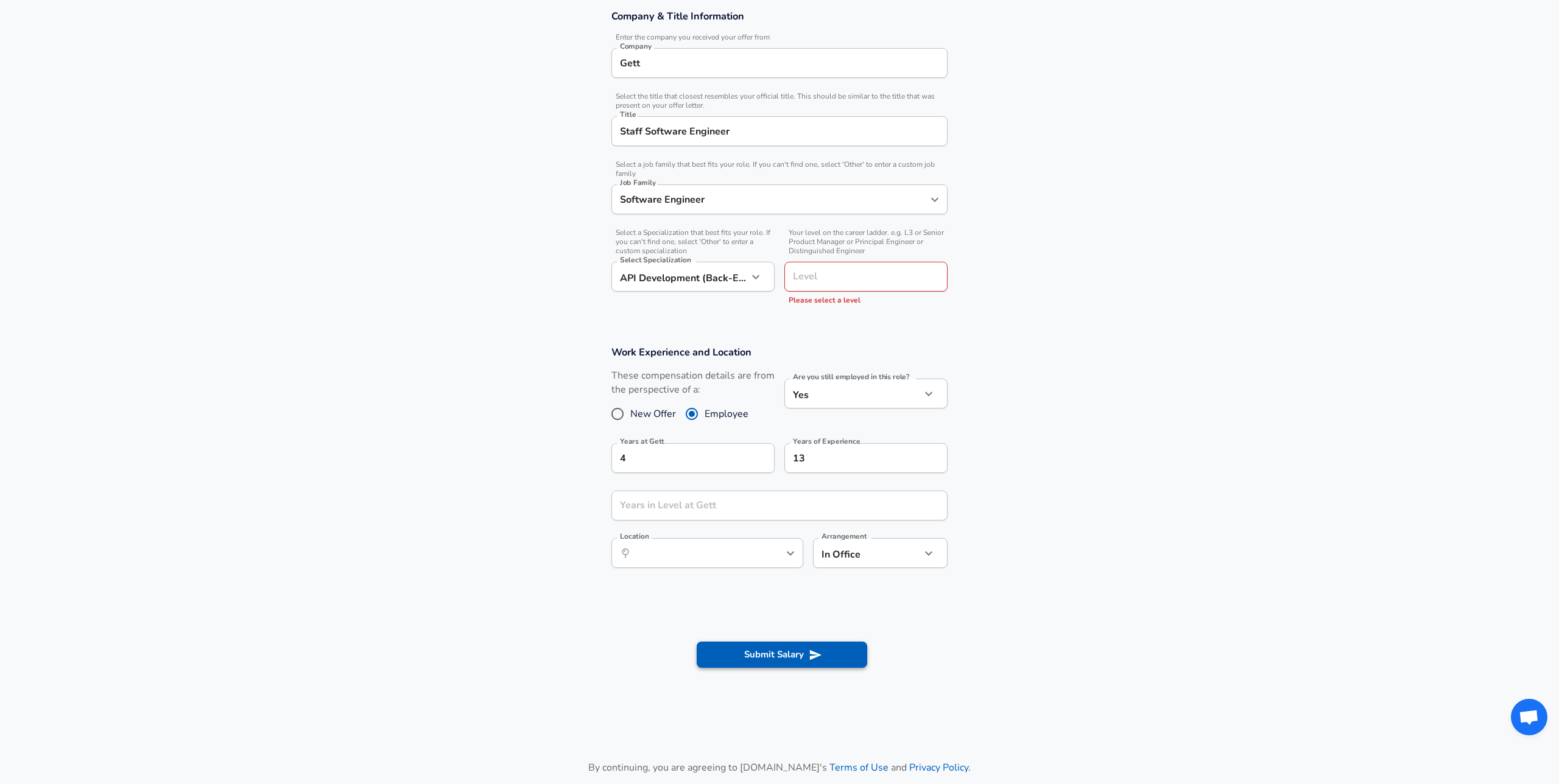
click at [796, 648] on button "Submit Salary" at bounding box center [782, 654] width 171 height 25
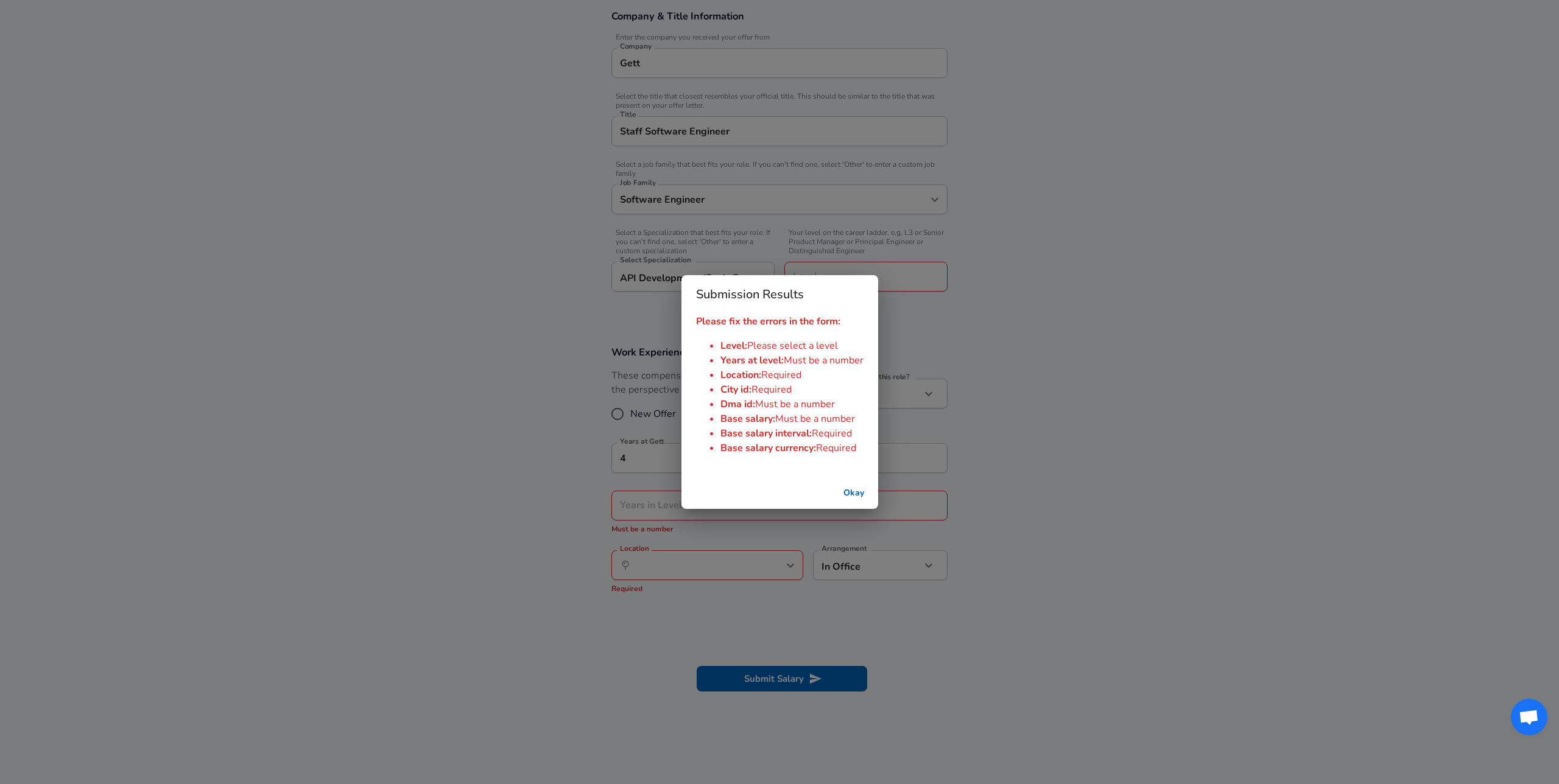
click at [851, 494] on button "Okay" at bounding box center [853, 493] width 39 height 23
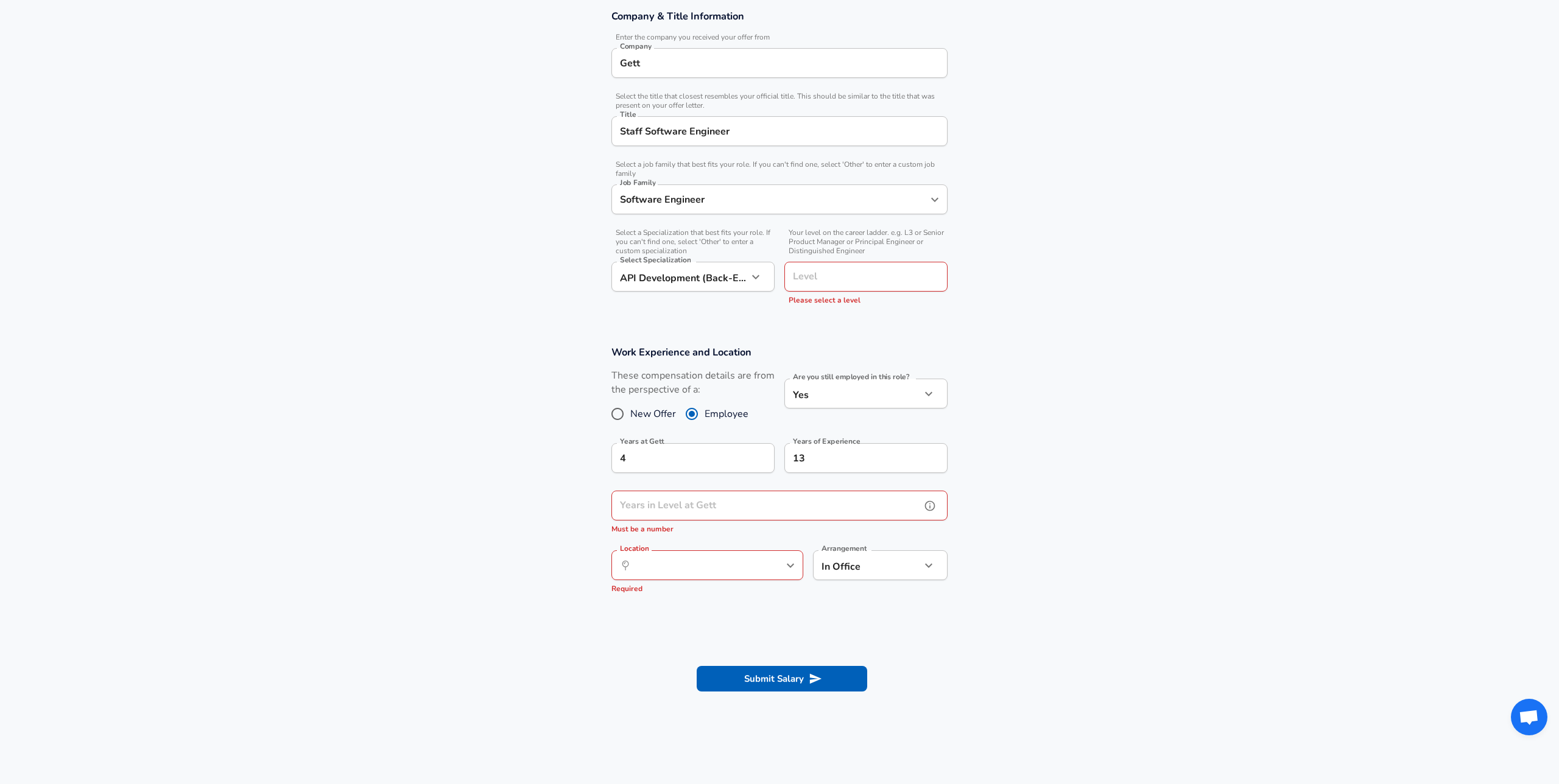
click at [798, 514] on input "Years in Level at Gett" at bounding box center [765, 506] width 309 height 30
type input "3"
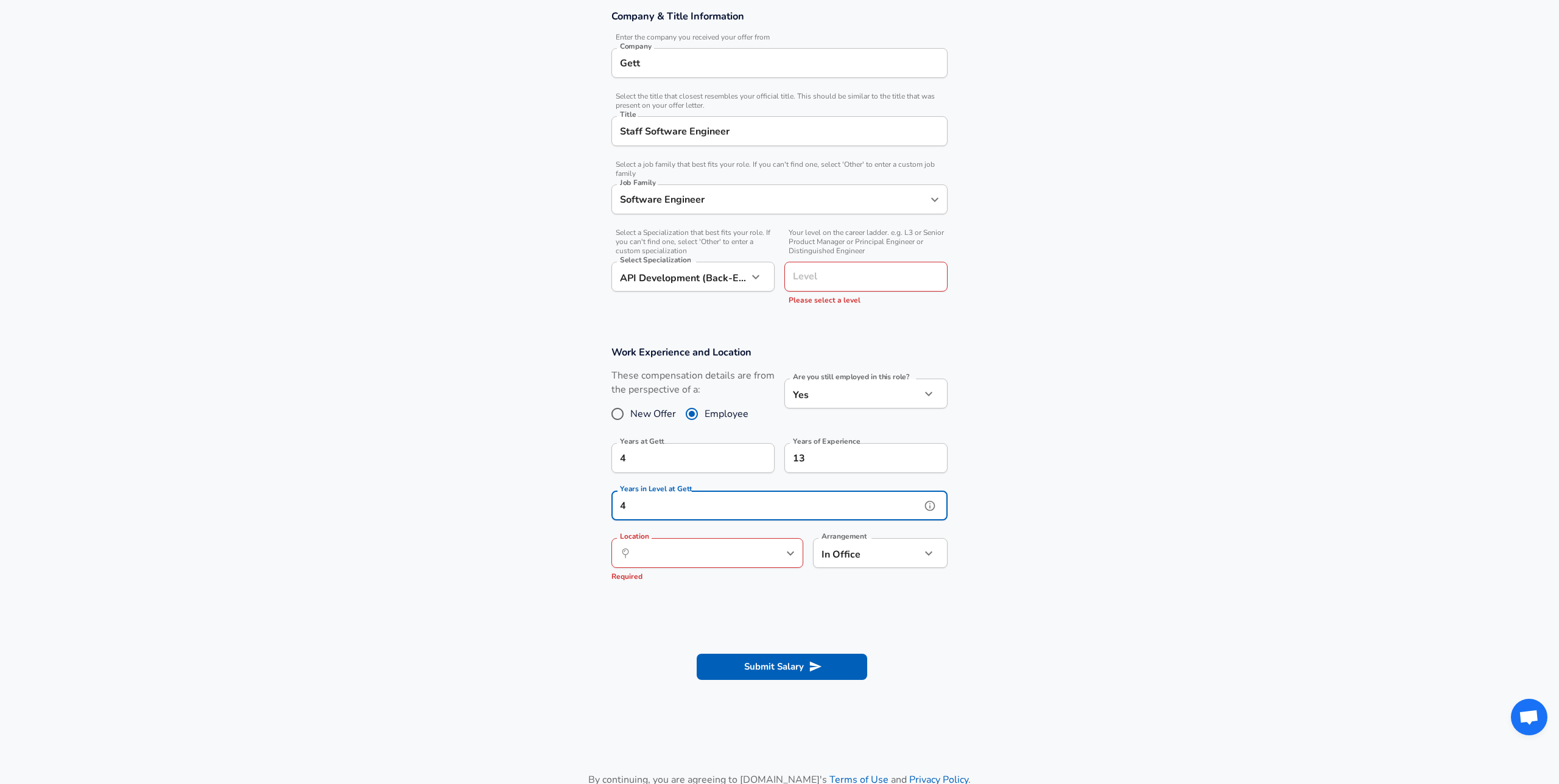
type input "4"
click at [738, 550] on input "Location" at bounding box center [694, 553] width 125 height 19
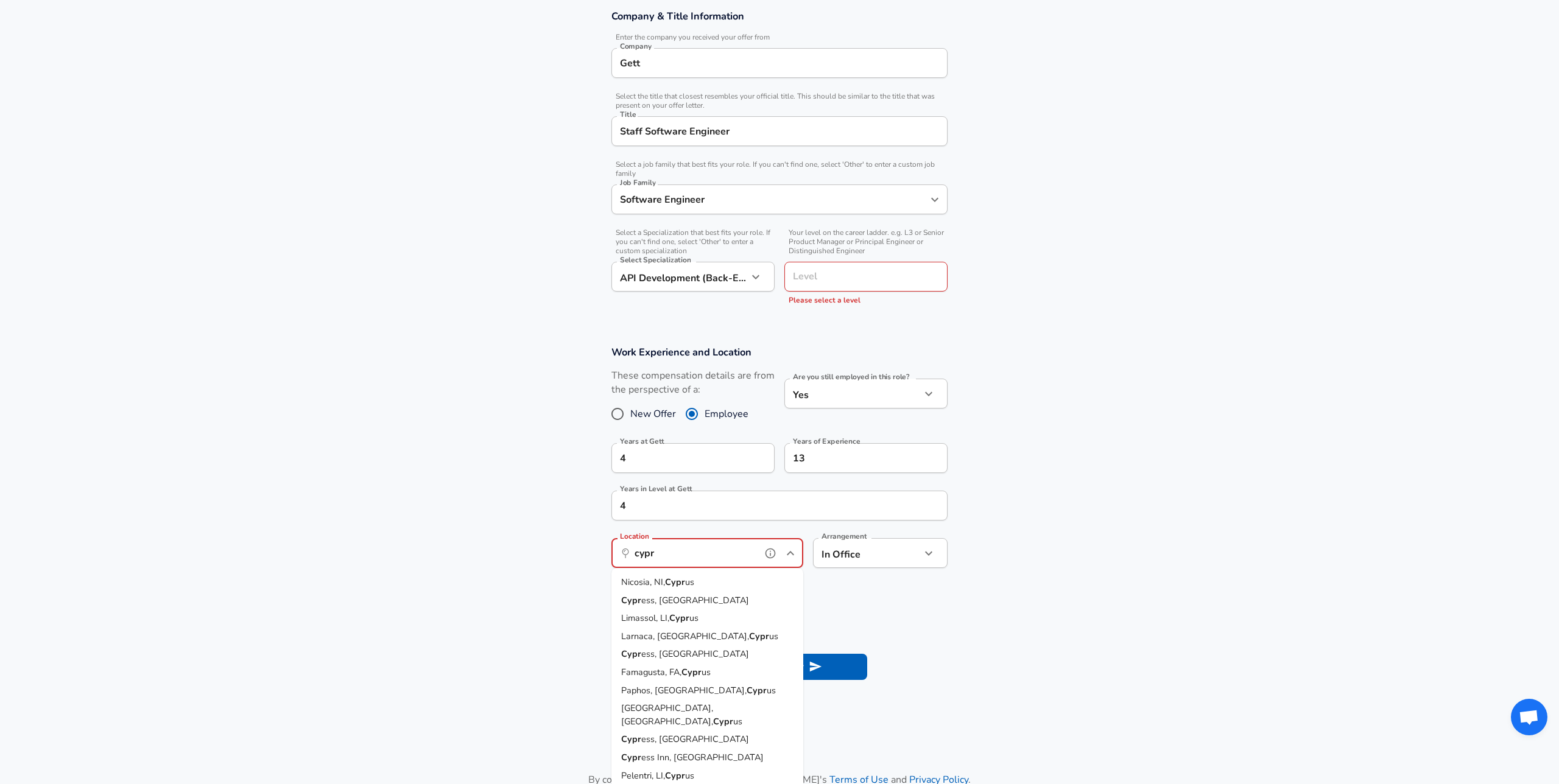
click at [681, 617] on strong "Cypr" at bounding box center [679, 617] width 20 height 12
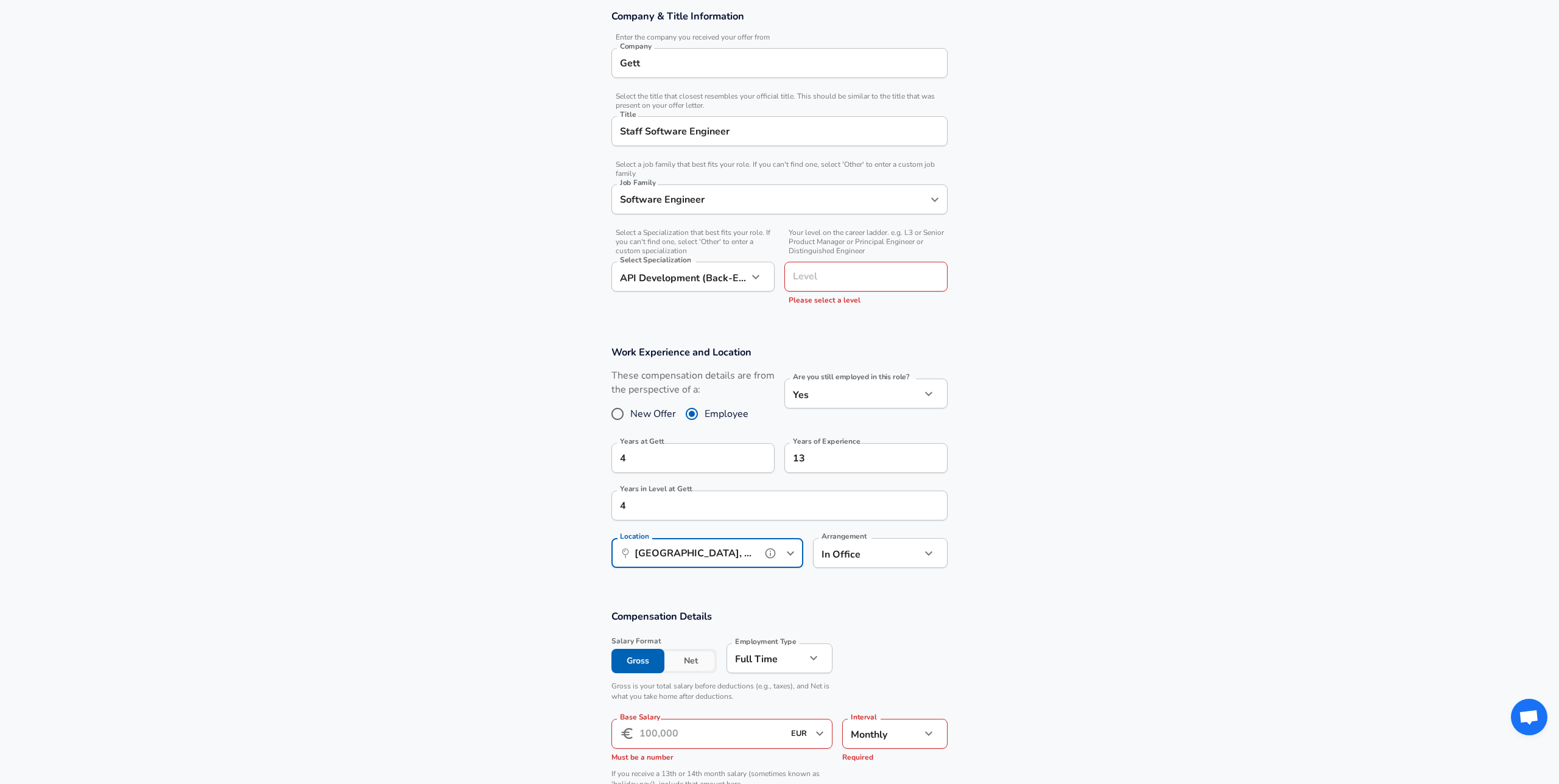
type input "[GEOGRAPHIC_DATA], [GEOGRAPHIC_DATA], [GEOGRAPHIC_DATA]"
click at [553, 562] on section "Work Experience and Location These compensation details are from the perspectiv…" at bounding box center [780, 463] width 1559 height 264
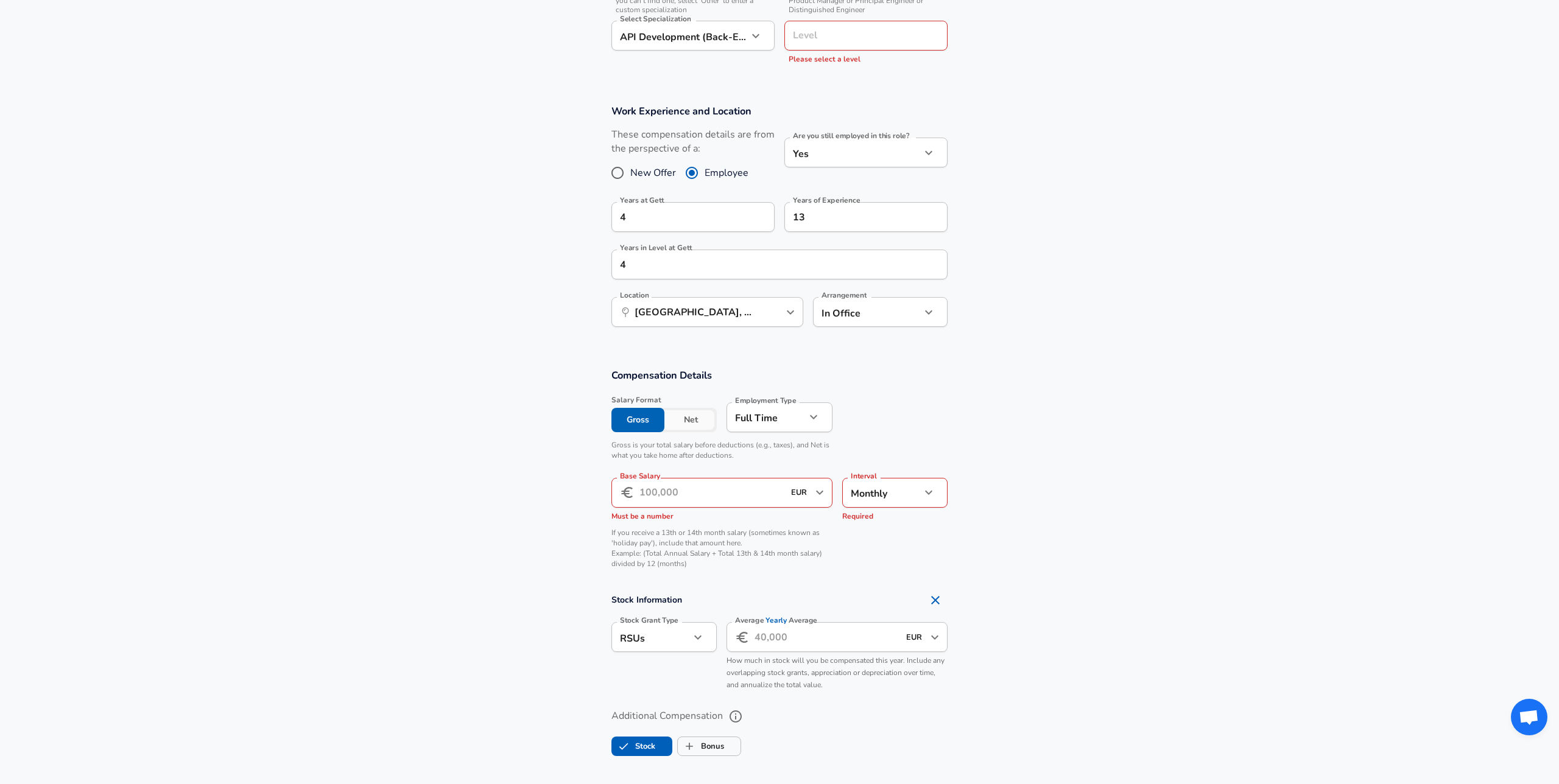
scroll to position [507, 0]
click at [702, 492] on input "Base Salary" at bounding box center [712, 492] width 145 height 30
type input "96.000"
click at [1197, 466] on section "Compensation Details Salary Format Gross Net Employment Type [DEMOGRAPHIC_DATA]…" at bounding box center [780, 472] width 1559 height 209
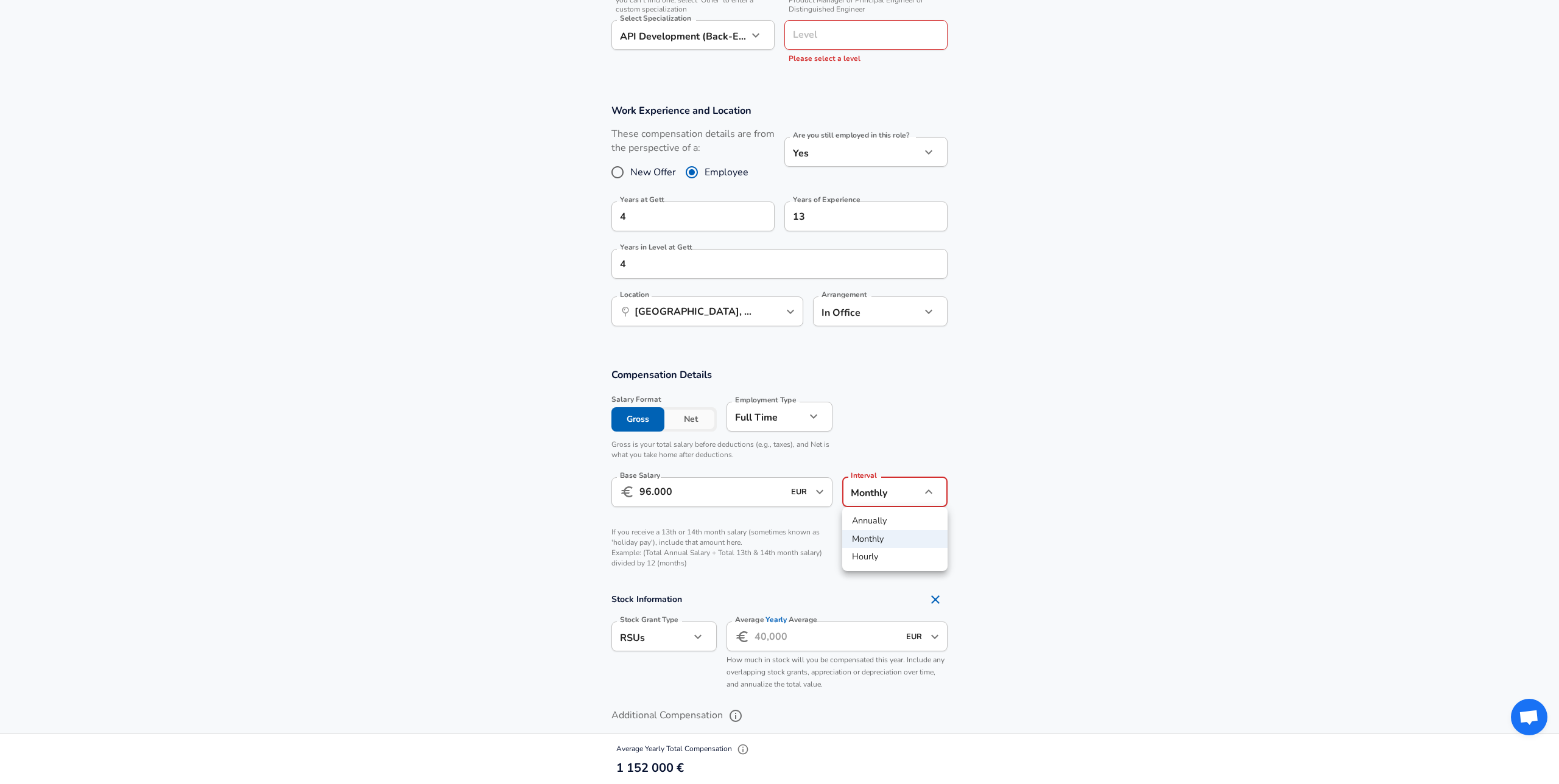
click at [901, 522] on li "Annually" at bounding box center [894, 521] width 105 height 18
type input "yearly"
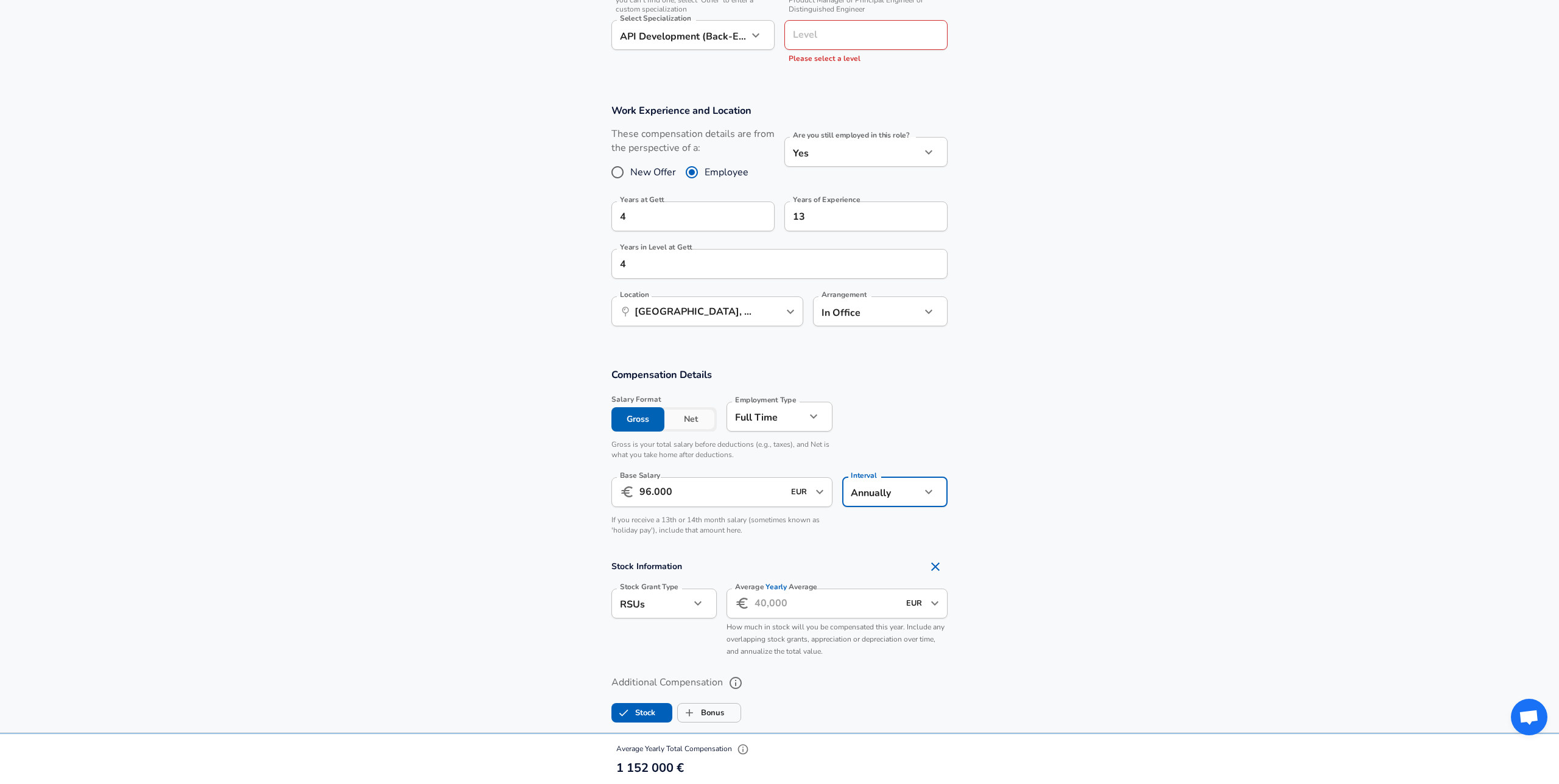
click at [990, 448] on section "Compensation Details Salary Format Gross Net Employment Type [DEMOGRAPHIC_DATA]…" at bounding box center [780, 455] width 1559 height 175
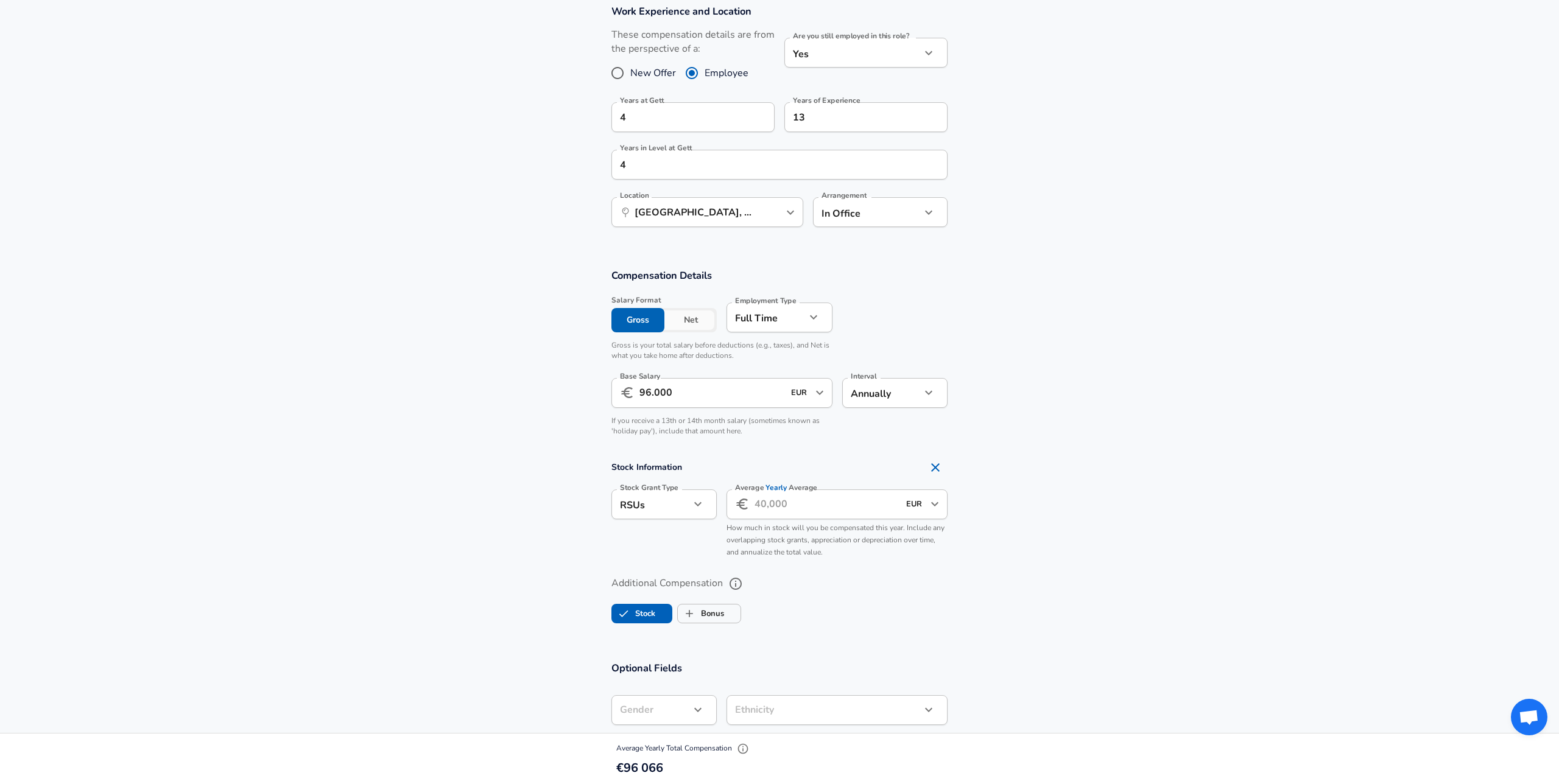
scroll to position [605, 0]
click at [793, 507] on input "Average Yearly Average" at bounding box center [826, 506] width 145 height 30
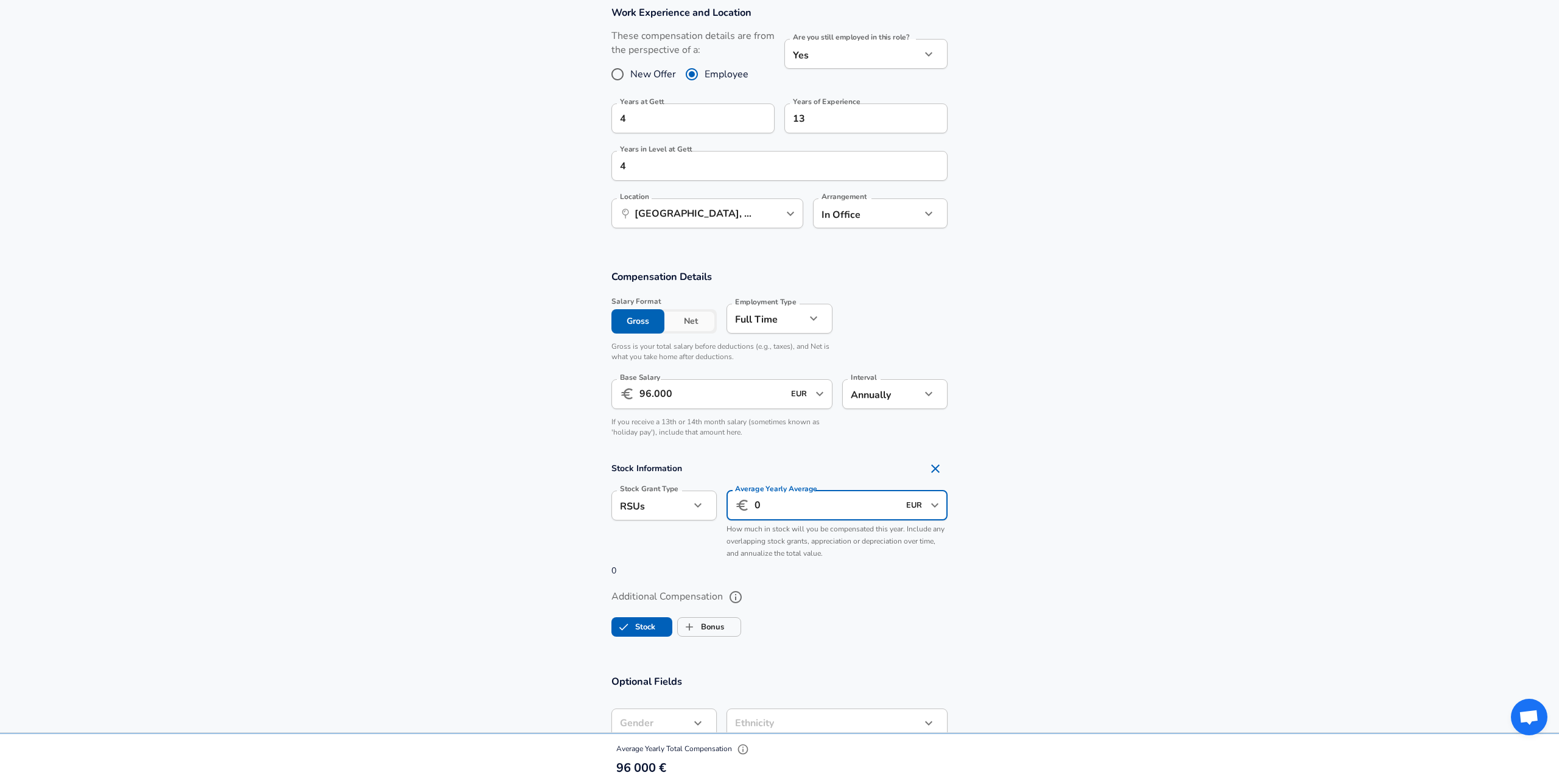
type input "0"
click at [1088, 466] on section "Stock Information Stock Grant Type RSUs stock Stock Grant Type Average Yearly A…" at bounding box center [780, 517] width 1559 height 121
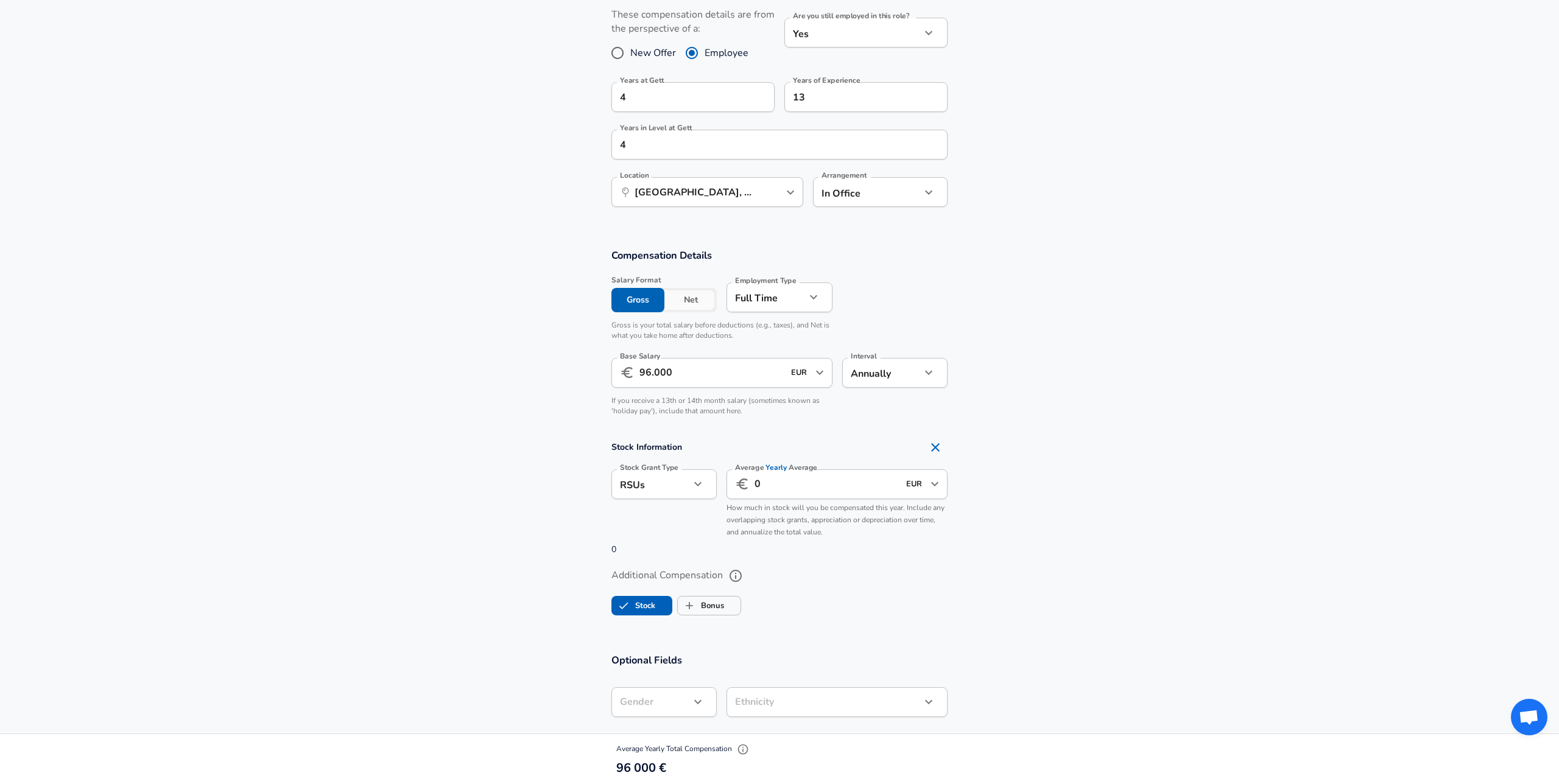
scroll to position [571, 0]
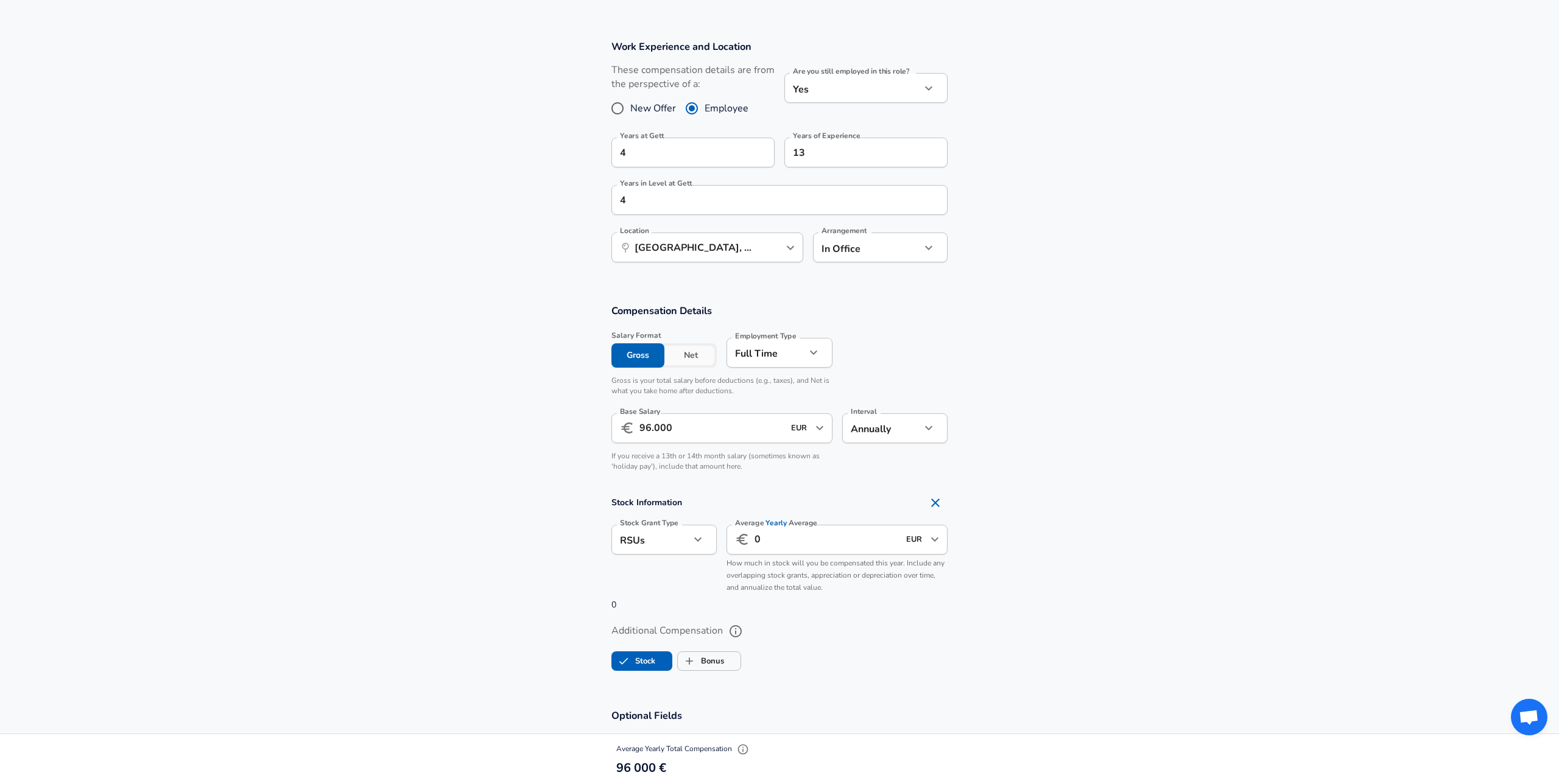
click at [649, 429] on input "96.000" at bounding box center [712, 428] width 145 height 30
type input "98.000"
click at [1090, 345] on section "Compensation Details Salary Format Gross Net Employment Type [DEMOGRAPHIC_DATA]…" at bounding box center [780, 391] width 1559 height 175
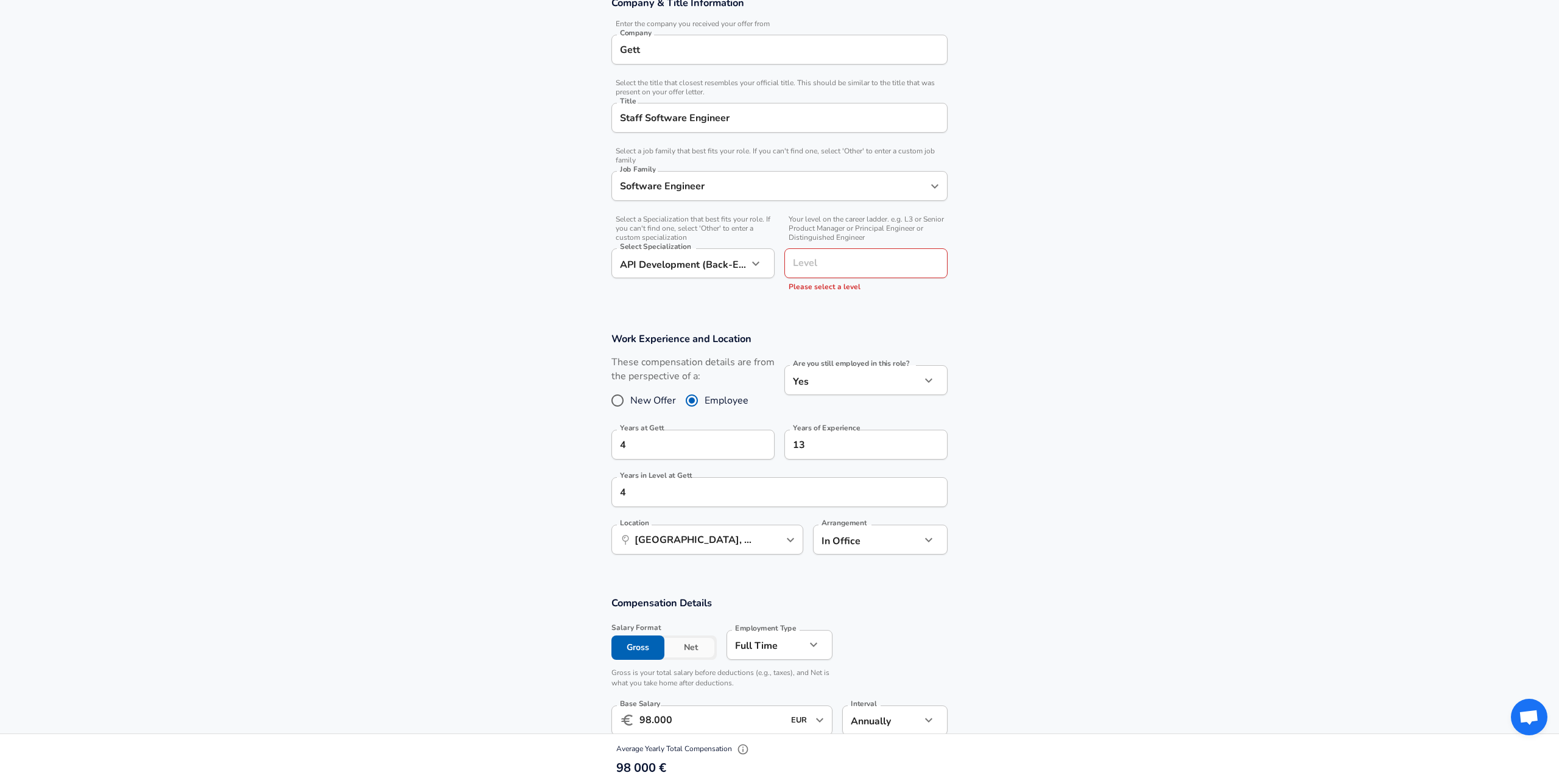
scroll to position [265, 0]
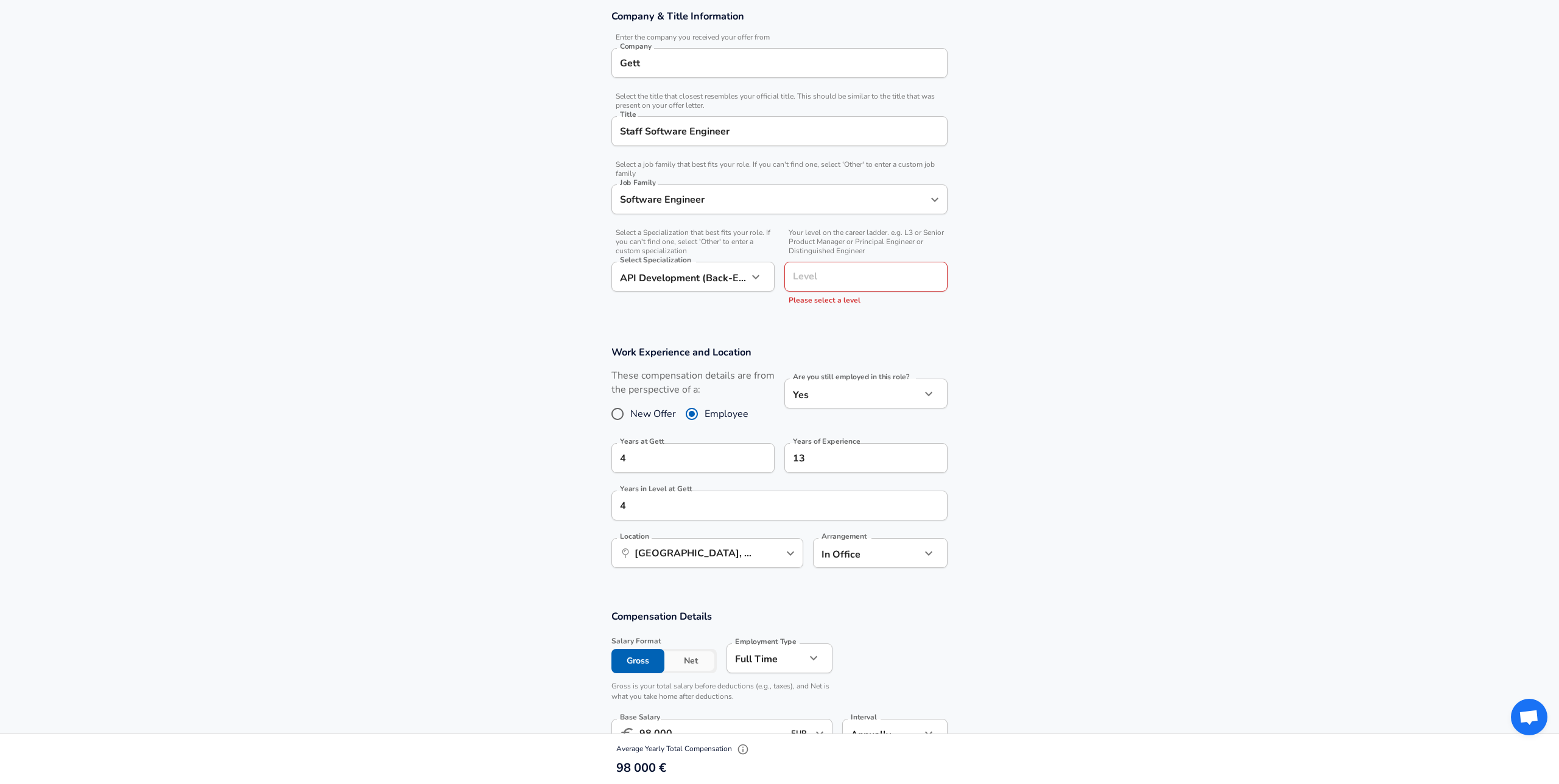
click at [887, 276] on input "Level" at bounding box center [866, 277] width 153 height 19
type input "l"
click at [1006, 252] on section "Company & Title Information Enter the company you received your offer from Comp…" at bounding box center [780, 163] width 1559 height 336
click at [882, 278] on input "Level" at bounding box center [866, 277] width 153 height 19
type input "l"
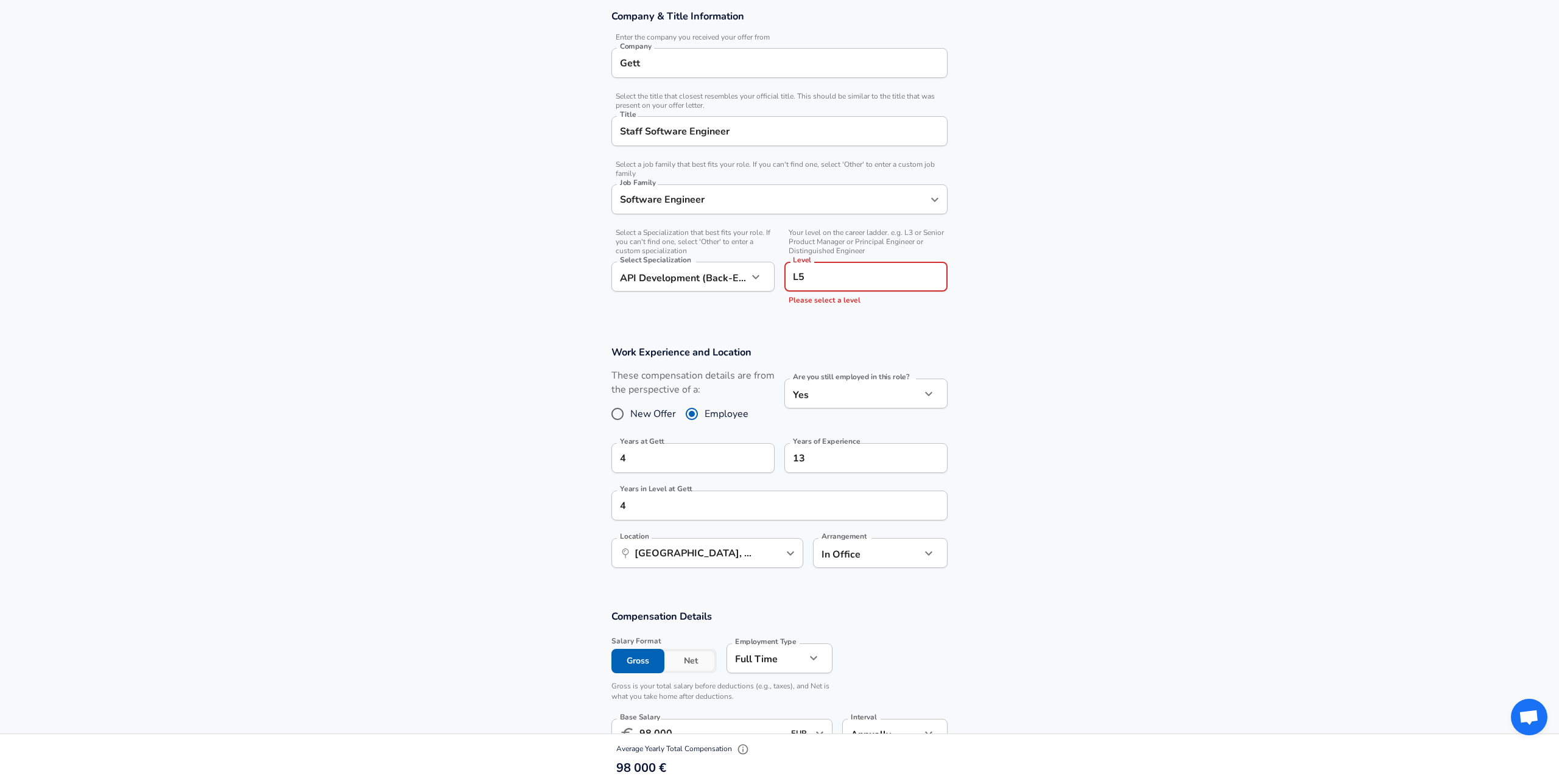
type input "L5"
click at [1145, 281] on section "Company & Title Information Enter the company you received your offer from Comp…" at bounding box center [780, 163] width 1559 height 336
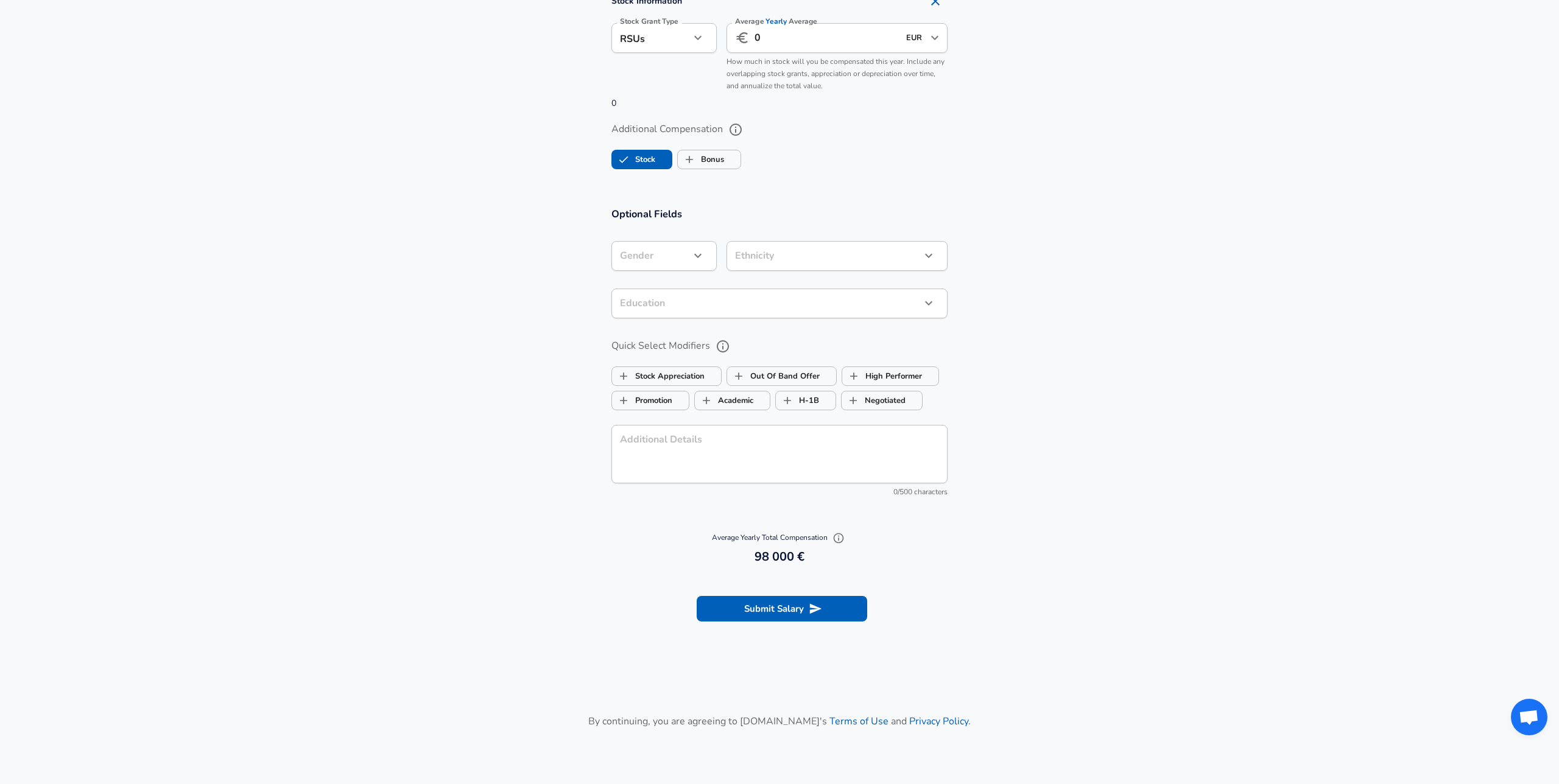
scroll to position [1167, 0]
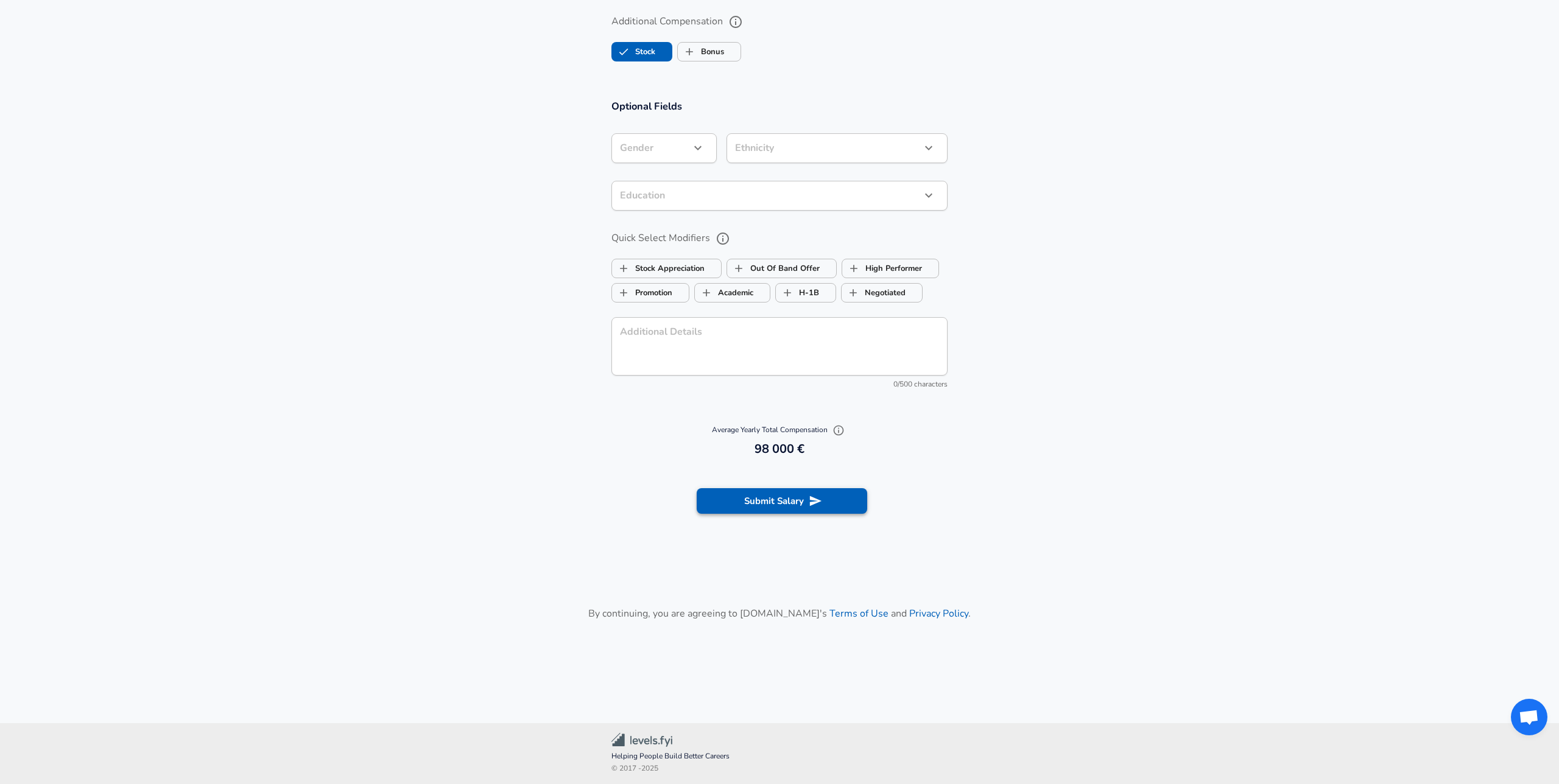
click at [813, 507] on icon "submit" at bounding box center [815, 500] width 13 height 13
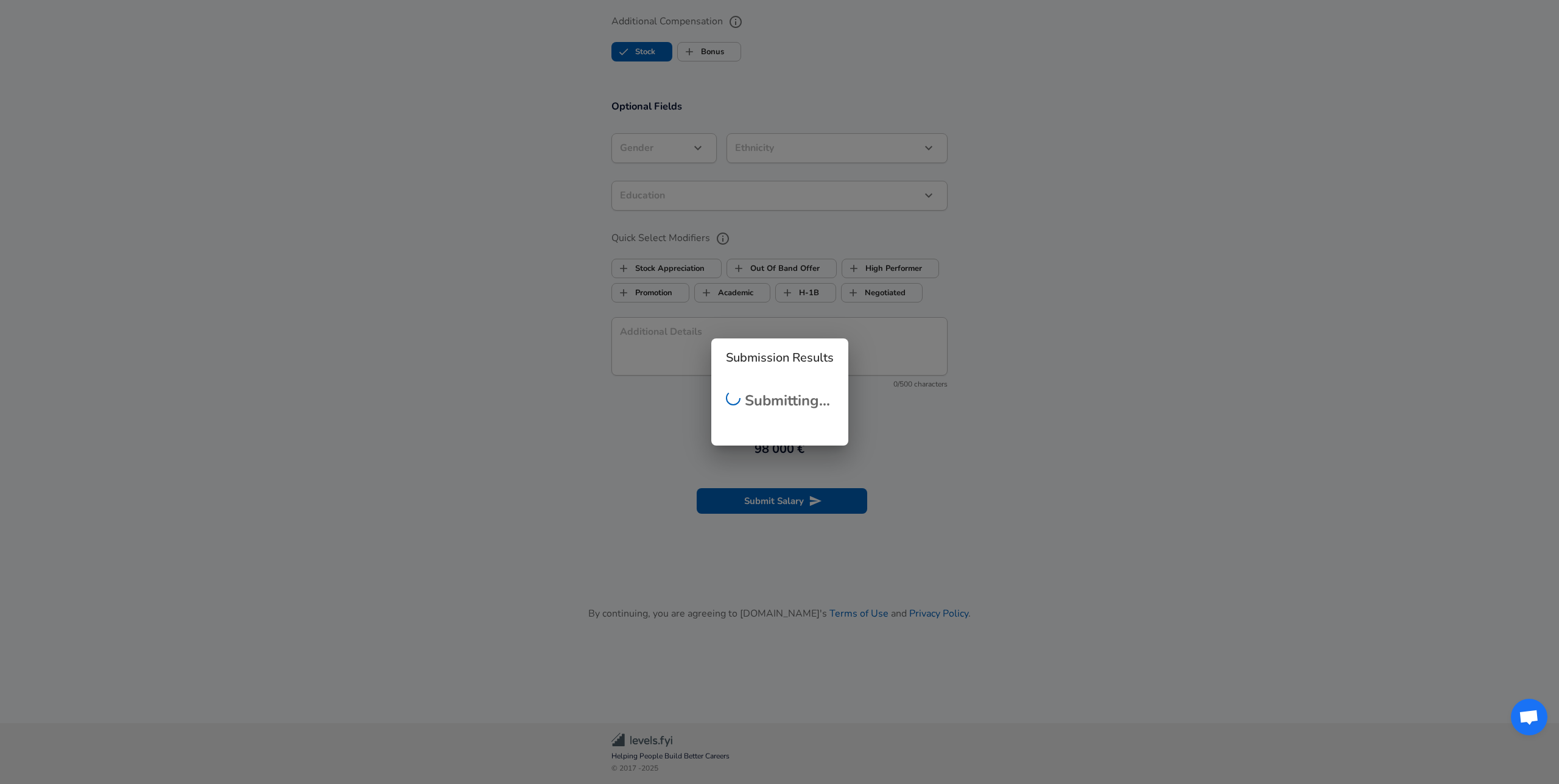
checkbox input "false"
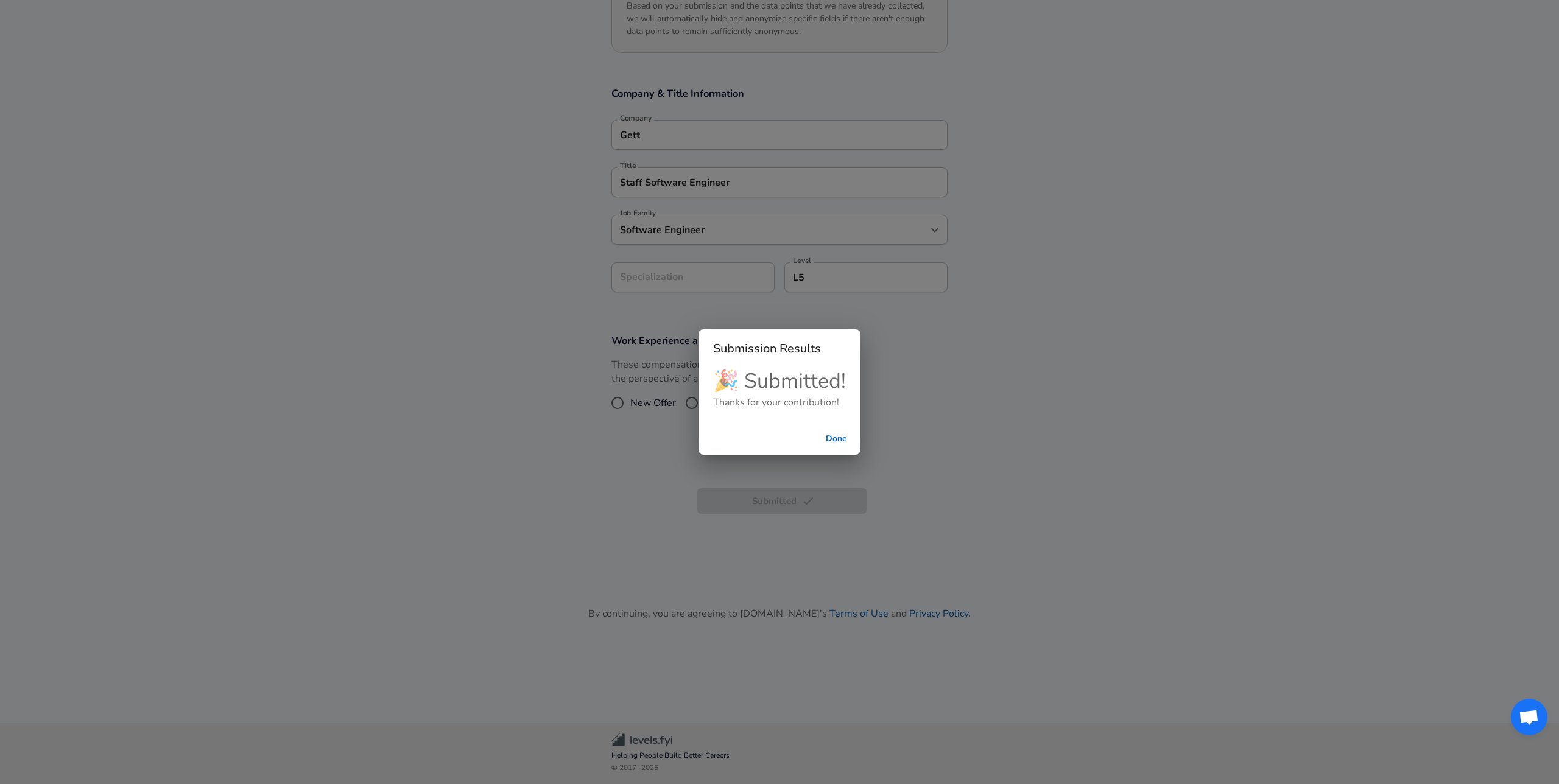
scroll to position [187, 0]
